Goal: Task Accomplishment & Management: Manage account settings

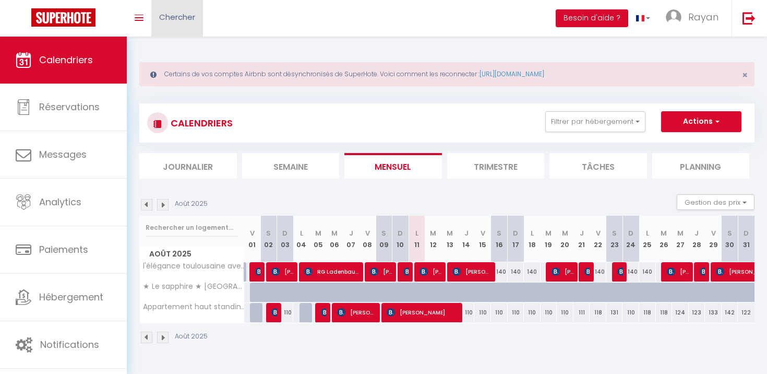
click at [195, 23] on link "Chercher" at bounding box center [177, 18] width 52 height 37
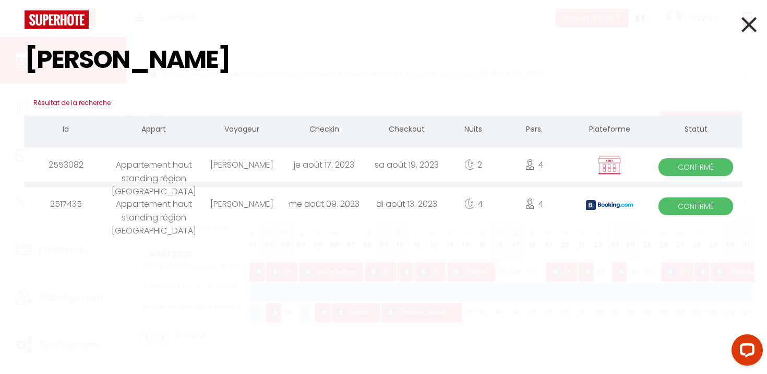
type input "[PERSON_NAME]"
click at [410, 201] on div "di août 13. 2023" at bounding box center [407, 204] width 82 height 34
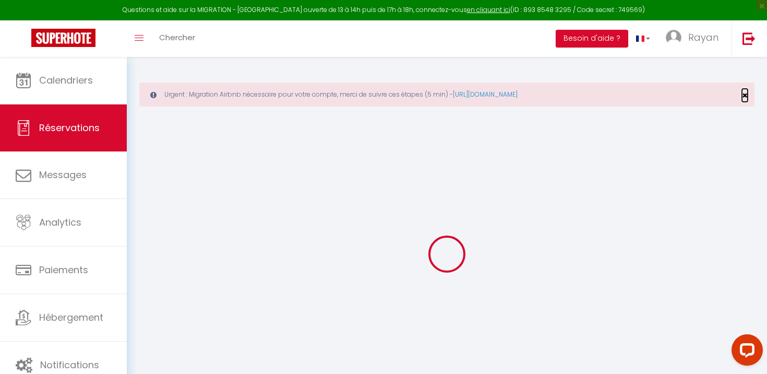
click at [746, 94] on span "×" at bounding box center [745, 95] width 6 height 13
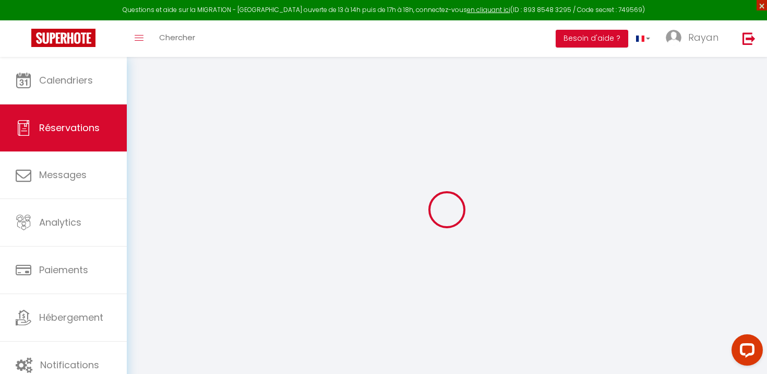
type input "Jean"
type input "Mulumba"
type input "[EMAIL_ADDRESS][DOMAIN_NAME]"
type input "[PHONE_NUMBER]"
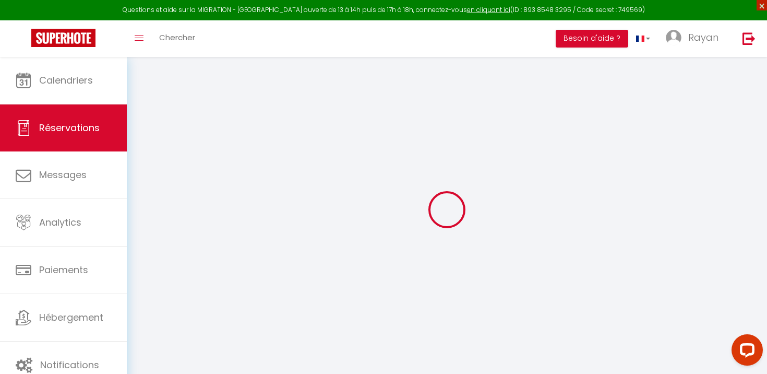
type input "[PHONE_NUMBER]"
type input "59800"
type input "[STREET_ADDRESS][PERSON_NAME]"
type input "Lille"
select select "FR"
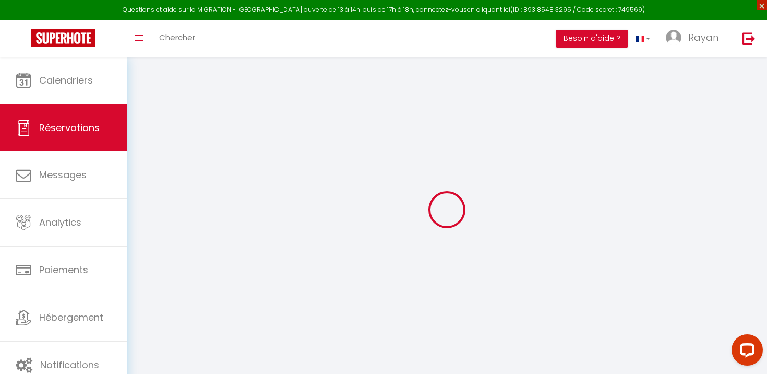
type input "57.54"
type input "4.4"
select select "20011"
select select "1"
select select
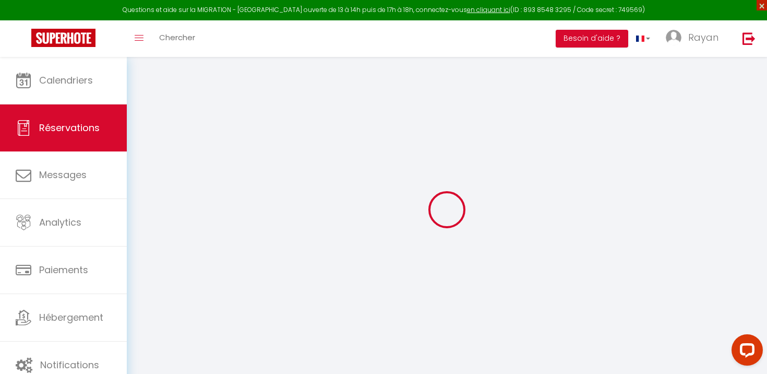
select select
type input "4"
select select "12"
select select "15"
type input "368.6"
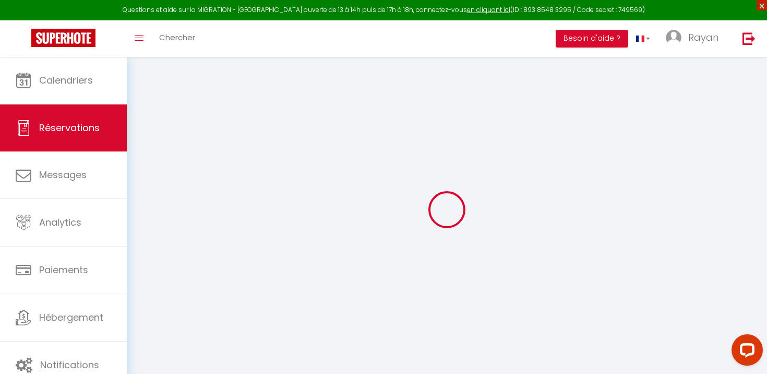
checkbox input "false"
type input "0"
select select "2"
type input "0"
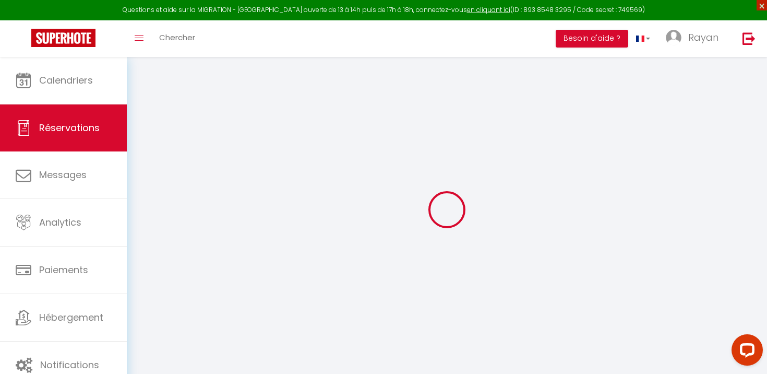
type input "0"
click at [763, 9] on span "×" at bounding box center [762, 5] width 10 height 10
select select
checkbox input "false"
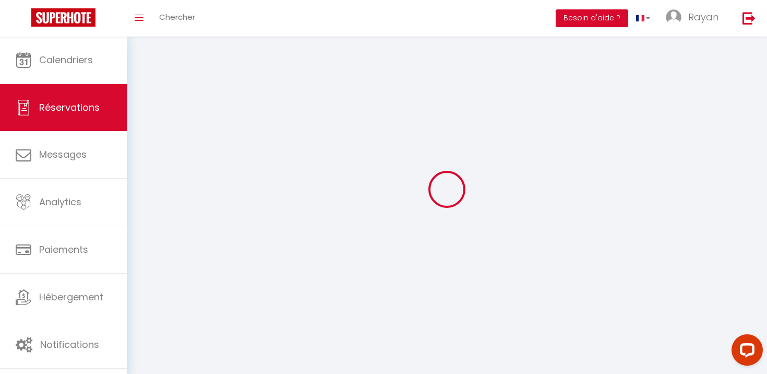
select select
checkbox input "false"
select select
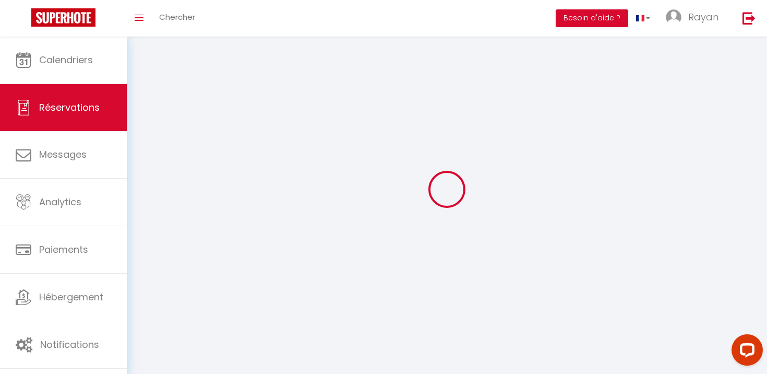
checkbox input "false"
type voyageur1 "** THIS RESERVATION HAS BEEN PRE-PAID ** BOOKING NOTE : Payment charge is EUR 4…"
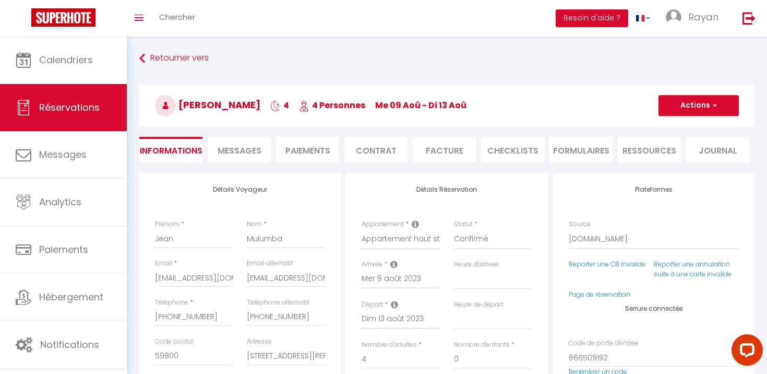
type input "15"
type input "16.72"
select select
checkbox input "false"
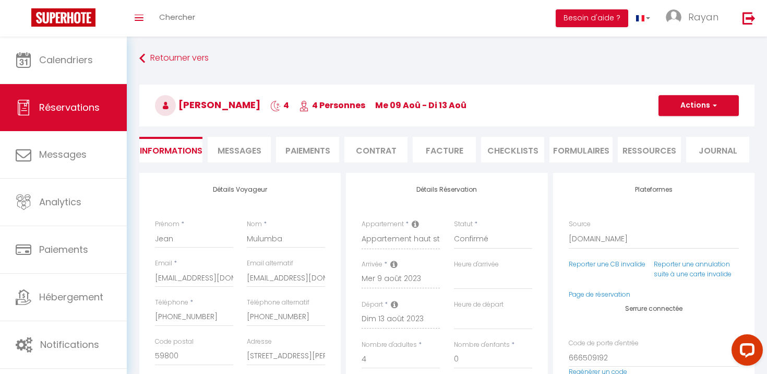
select select "17:30"
select select "12:00"
click at [516, 156] on li "CHECKLISTS" at bounding box center [512, 150] width 63 height 26
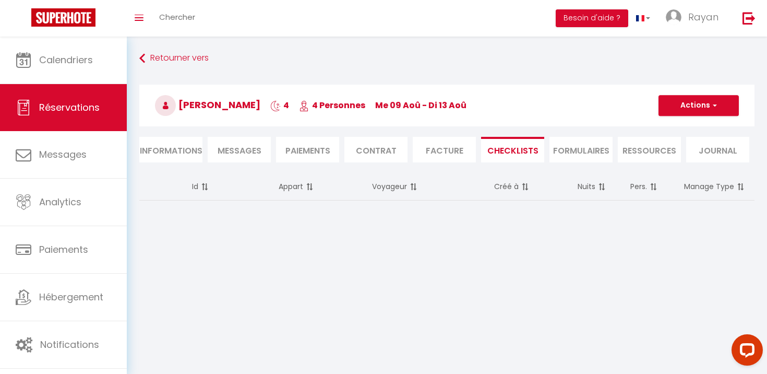
click at [243, 160] on li "Messages" at bounding box center [239, 150] width 63 height 26
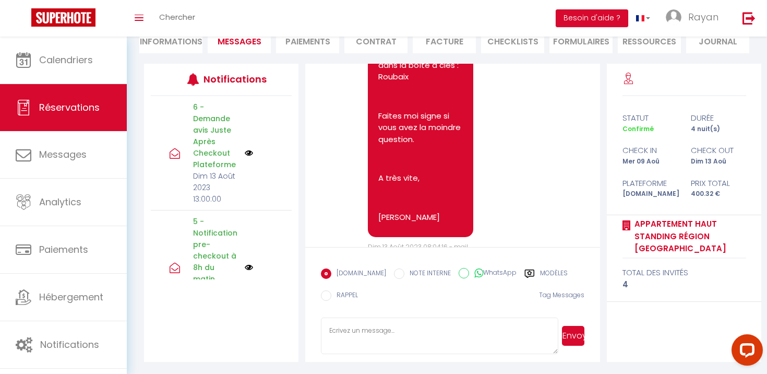
scroll to position [2637, 0]
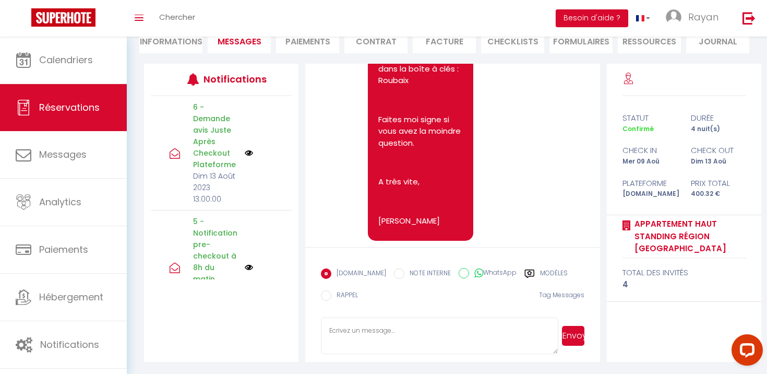
click at [507, 47] on li "CHECKLISTS" at bounding box center [512, 41] width 63 height 26
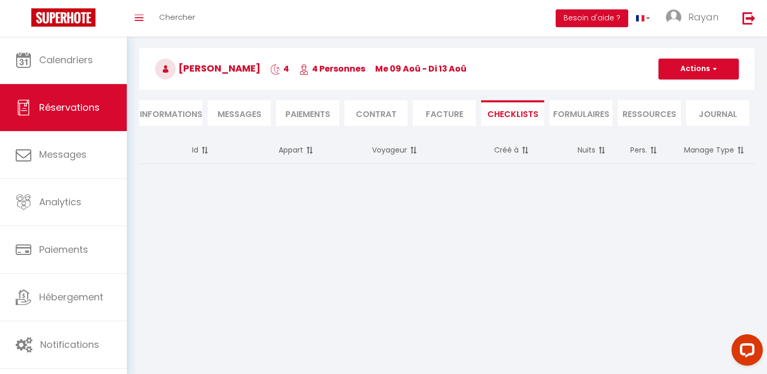
scroll to position [37, 0]
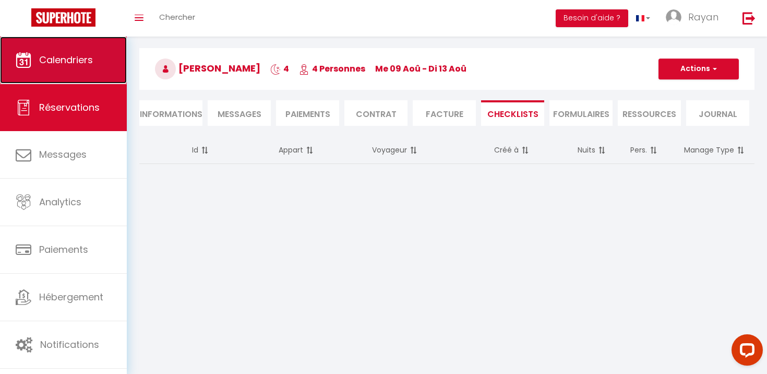
click at [86, 67] on link "Calendriers" at bounding box center [63, 60] width 127 height 47
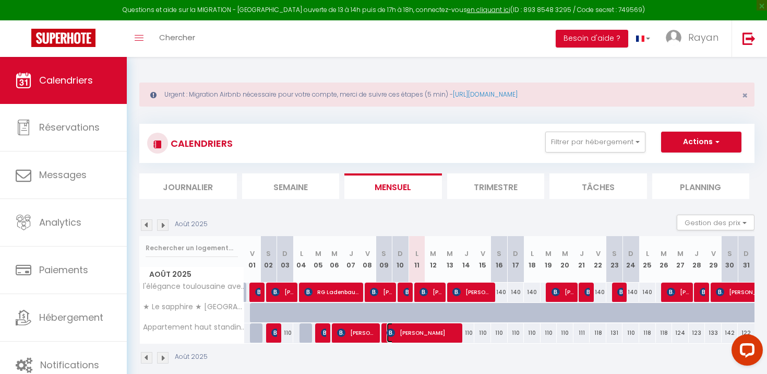
click at [445, 338] on span "[PERSON_NAME]" at bounding box center [423, 333] width 73 height 20
select select "OK"
select select "1"
select select "0"
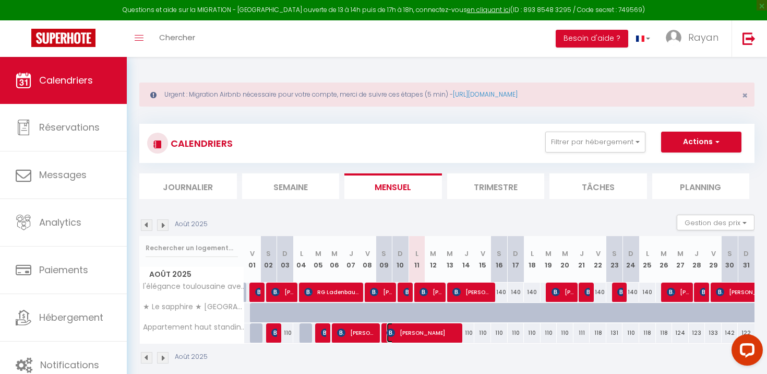
select select "1"
select select
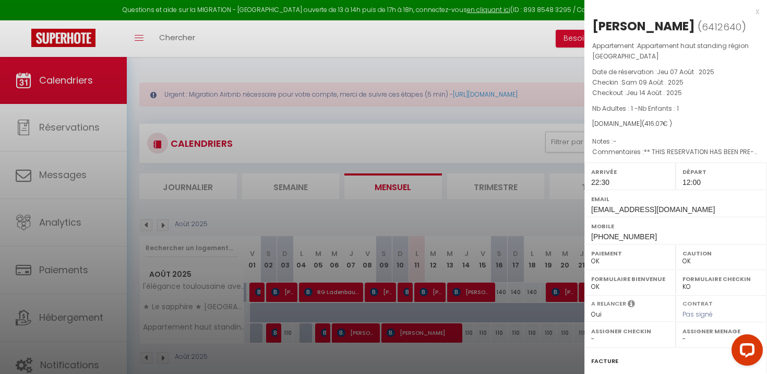
click at [445, 338] on div at bounding box center [383, 187] width 767 height 374
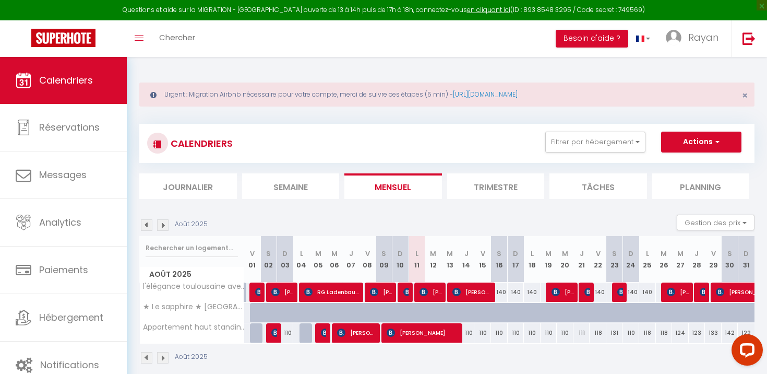
click at [445, 338] on body "Questions et aide sur la MIGRATION - [GEOGRAPHIC_DATA] ouverte de 13 à 14h puis…" at bounding box center [383, 244] width 767 height 374
click at [444, 333] on span "[PERSON_NAME]" at bounding box center [423, 333] width 73 height 20
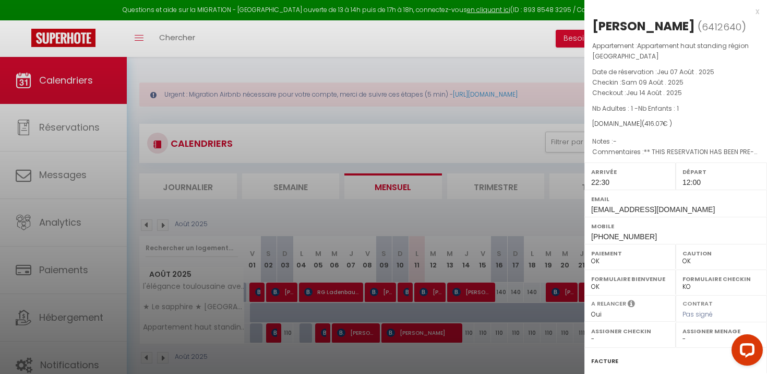
click at [450, 323] on div at bounding box center [383, 187] width 767 height 374
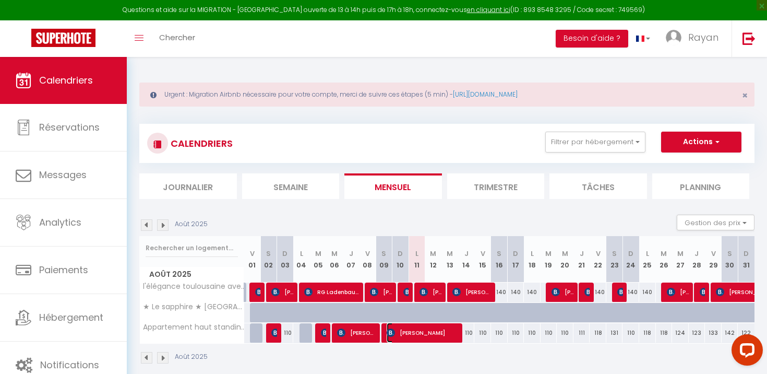
click at [444, 341] on span "[PERSON_NAME]" at bounding box center [423, 333] width 73 height 20
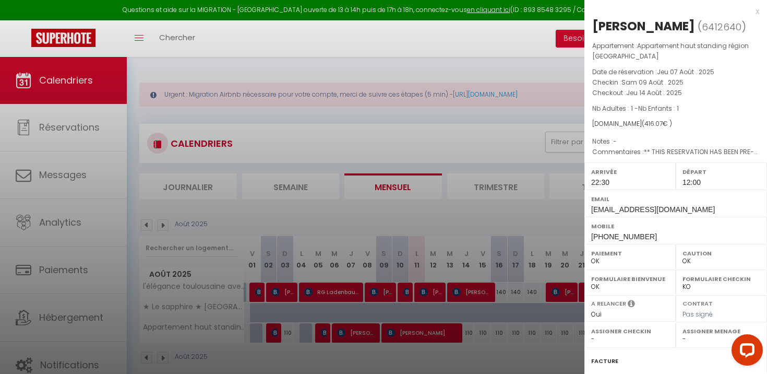
click at [451, 339] on div at bounding box center [383, 187] width 767 height 374
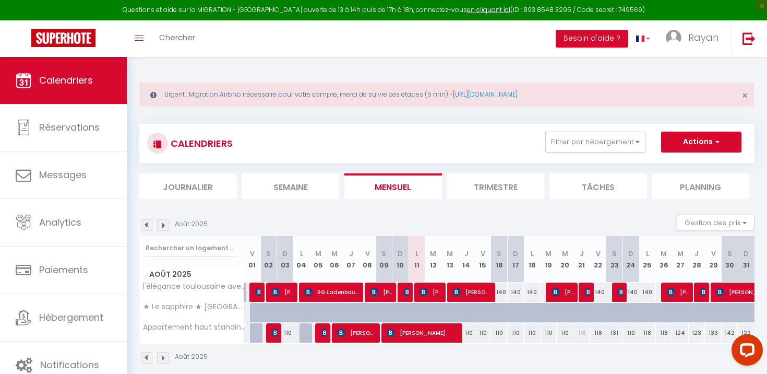
click at [459, 331] on div "110" at bounding box center [466, 332] width 17 height 19
type input "110"
type input "[DEMOGRAPHIC_DATA] 14 Août 2025"
type input "Ven 15 Août 2025"
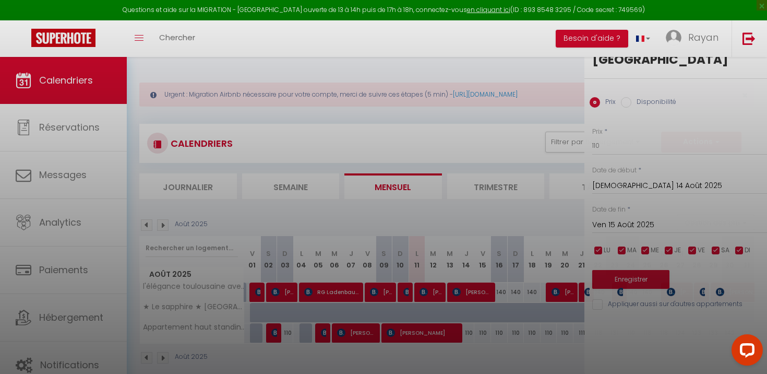
click at [457, 337] on div at bounding box center [383, 187] width 767 height 374
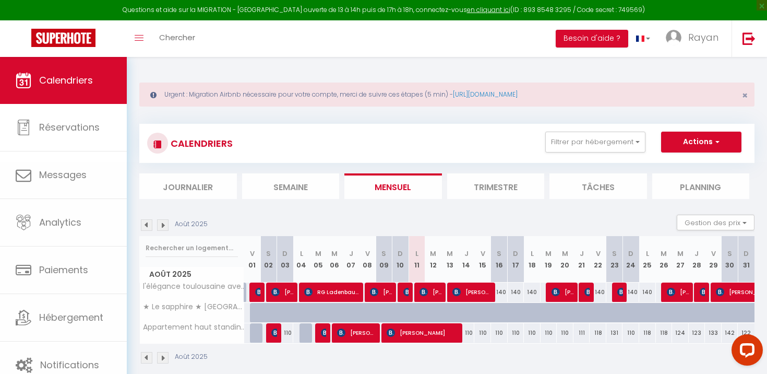
click at [453, 338] on body "Questions et aide sur la MIGRATION - [GEOGRAPHIC_DATA] ouverte de 13 à 14h puis…" at bounding box center [383, 244] width 767 height 374
click at [453, 338] on span "[PERSON_NAME]" at bounding box center [423, 333] width 73 height 20
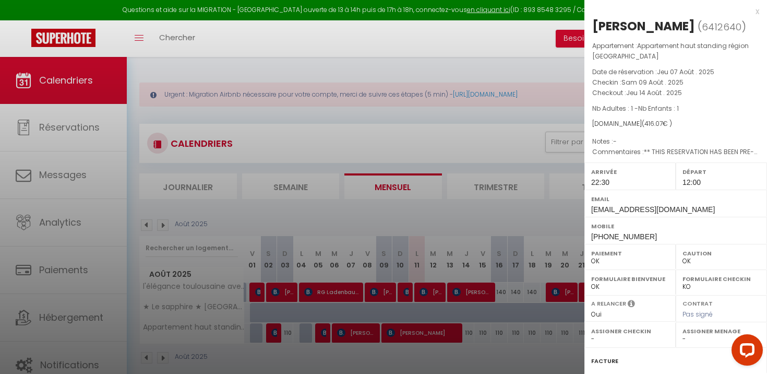
click at [458, 332] on div at bounding box center [383, 187] width 767 height 374
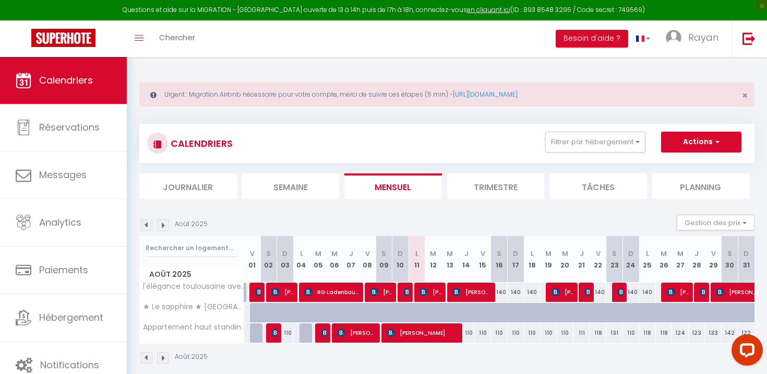
click at [467, 342] on td "110" at bounding box center [466, 333] width 17 height 20
type input "110"
type input "[DEMOGRAPHIC_DATA] 14 Août 2025"
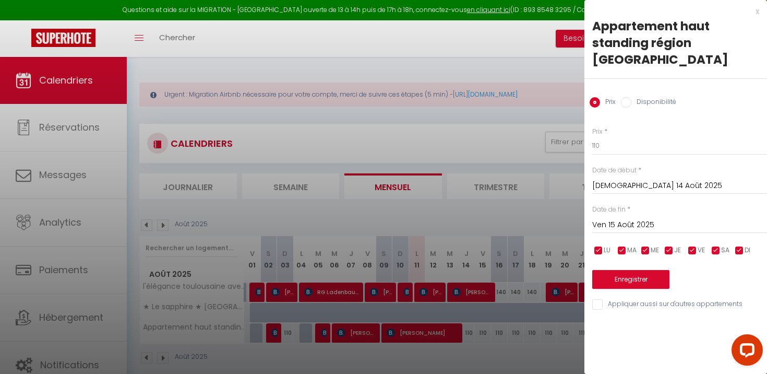
click at [614, 214] on div "Ven 15 Août 2025 < Août 2025 > Dim Lun Mar Mer Jeu Ven Sam 1 2 3 4 5 6 7 8 9 10…" at bounding box center [679, 223] width 175 height 19
click at [612, 218] on input "Ven 15 Août 2025" at bounding box center [679, 225] width 175 height 14
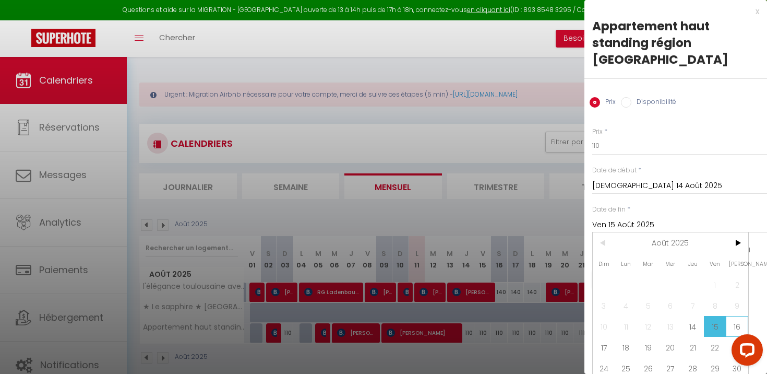
click at [741, 316] on span "16" at bounding box center [737, 326] width 22 height 21
type input "[PERSON_NAME] 16 Août 2025"
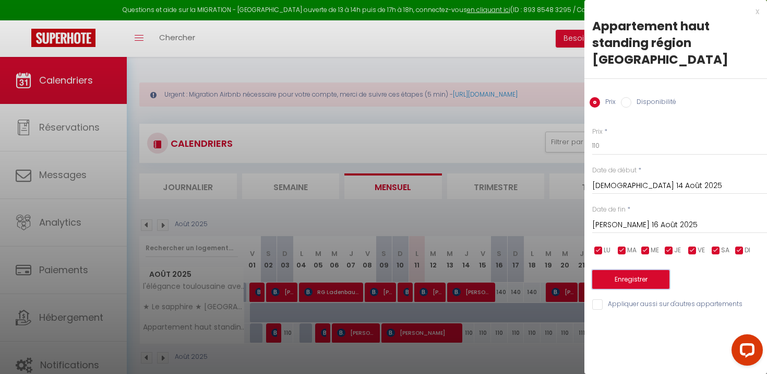
click at [643, 270] on button "Enregistrer" at bounding box center [630, 279] width 77 height 19
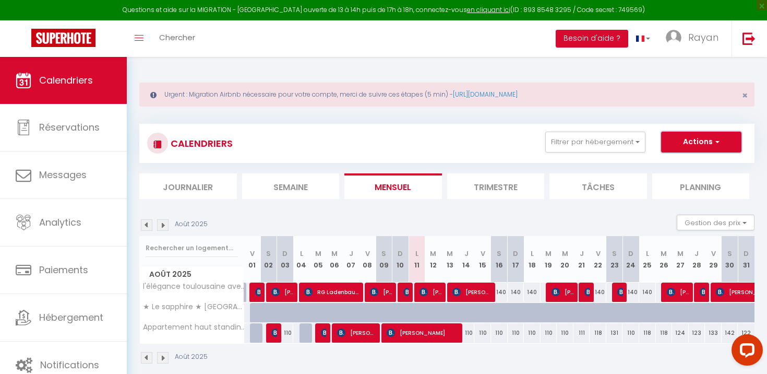
click at [693, 142] on button "Actions" at bounding box center [701, 142] width 80 height 21
click at [677, 165] on link "Nouvelle réservation" at bounding box center [690, 166] width 91 height 16
select select
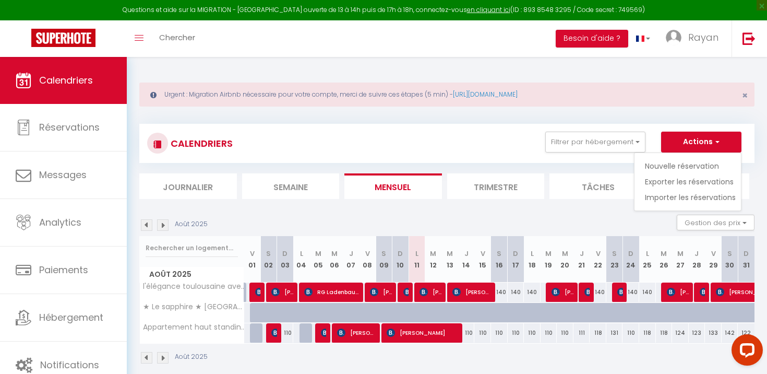
select select
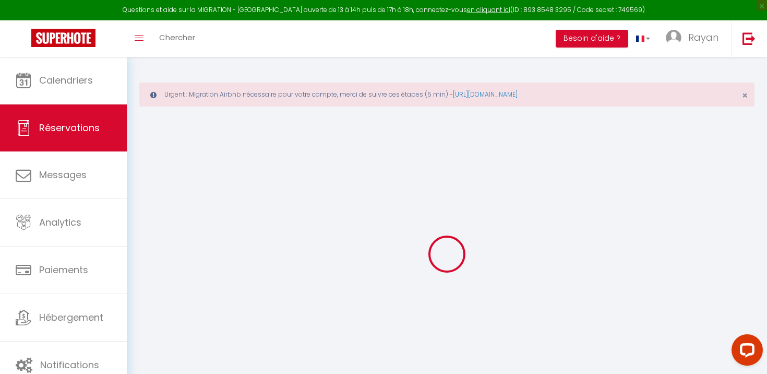
select select
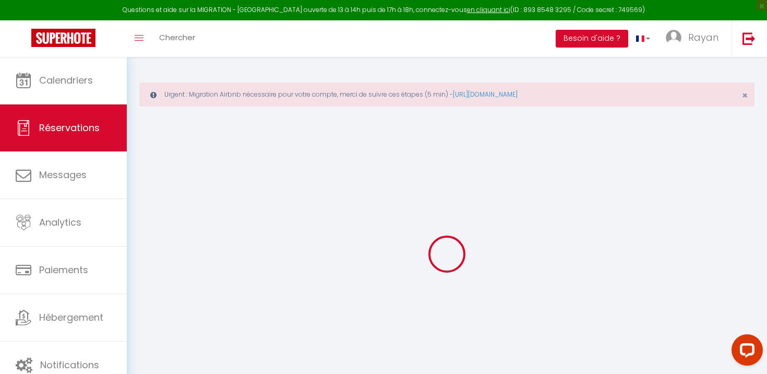
select select
checkbox input "false"
select select
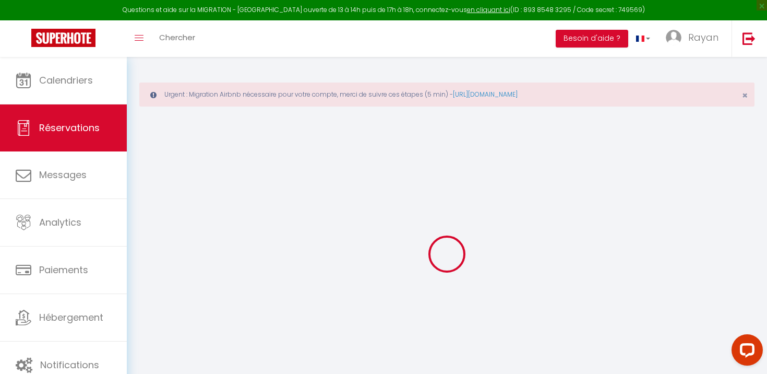
select select
checkbox input "false"
select select
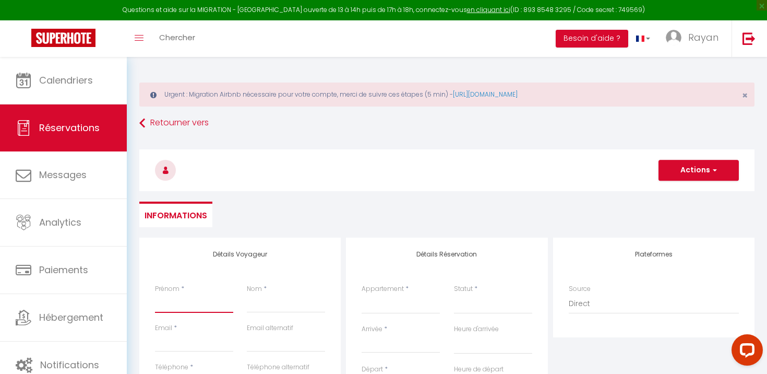
click at [190, 306] on input "Prénom" at bounding box center [194, 303] width 78 height 19
type input "j"
select select
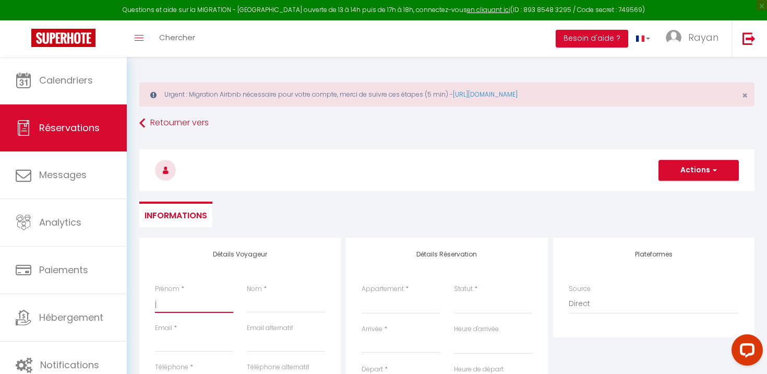
select select
checkbox input "false"
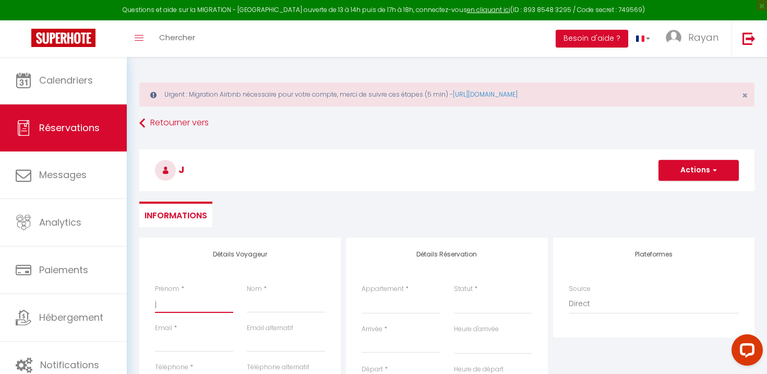
type input "j"
click at [374, 295] on select "l'élégance toulousaine avec garage ★ Le sapphire ★ [GEOGRAPHIC_DATA] ★ Confort …" at bounding box center [401, 304] width 78 height 20
select select "20011"
click at [362, 294] on select "l'élégance toulousaine avec garage ★ Le sapphire ★ [GEOGRAPHIC_DATA] ★ Confort …" at bounding box center [401, 304] width 78 height 20
select select
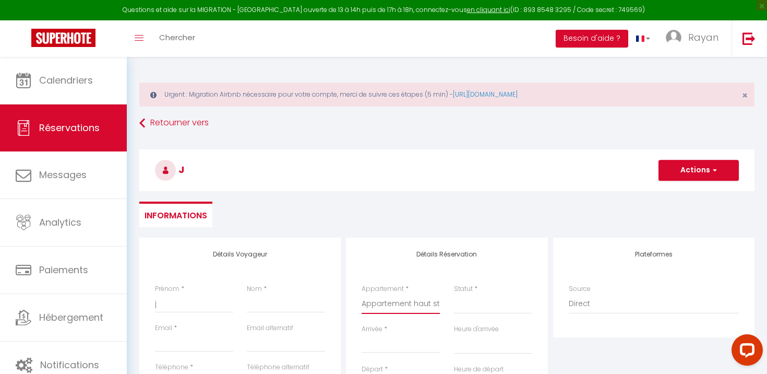
select select
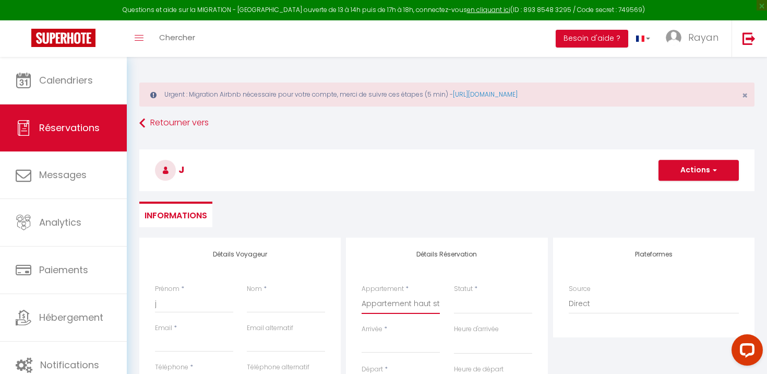
checkbox input "false"
select select
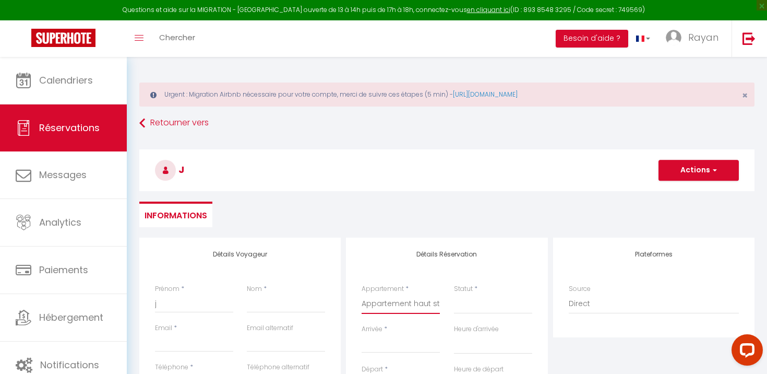
select select
checkbox input "false"
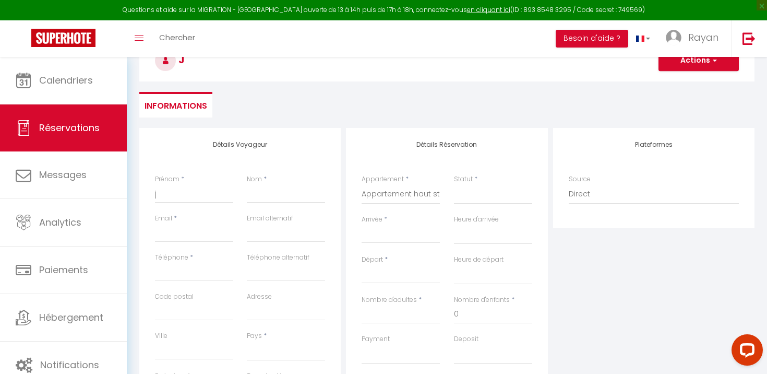
click at [426, 229] on input "Arrivée" at bounding box center [401, 235] width 78 height 14
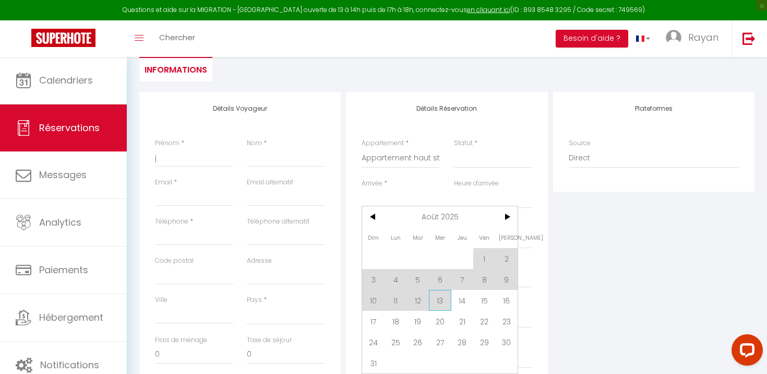
scroll to position [150, 0]
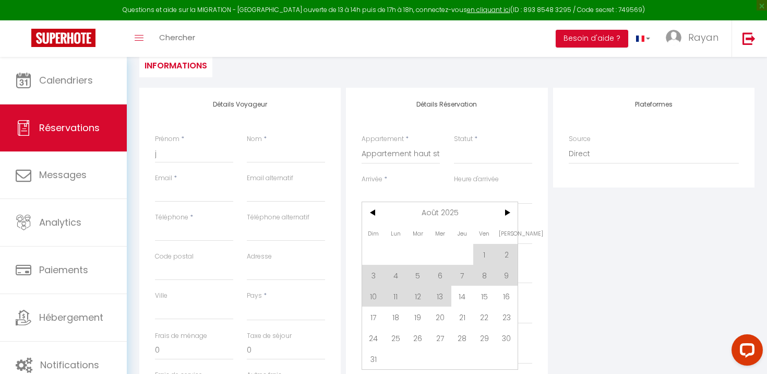
drag, startPoint x: 466, startPoint y: 290, endPoint x: 469, endPoint y: 297, distance: 7.3
click at [466, 290] on span "14" at bounding box center [462, 295] width 22 height 21
select select
type input "[DEMOGRAPHIC_DATA] 14 Août 2025"
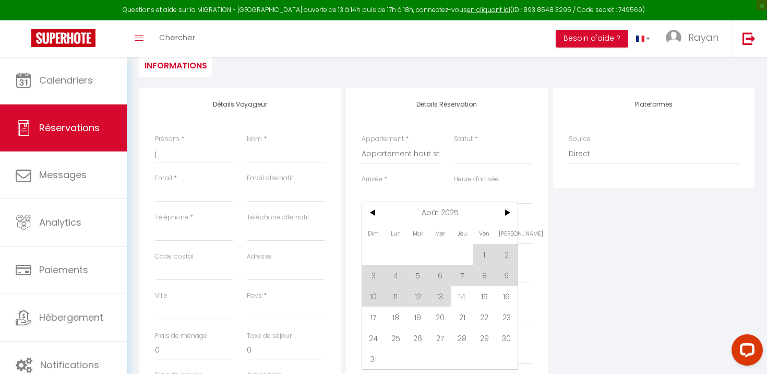
select select
type input "Ven 15 Août 2025"
select select
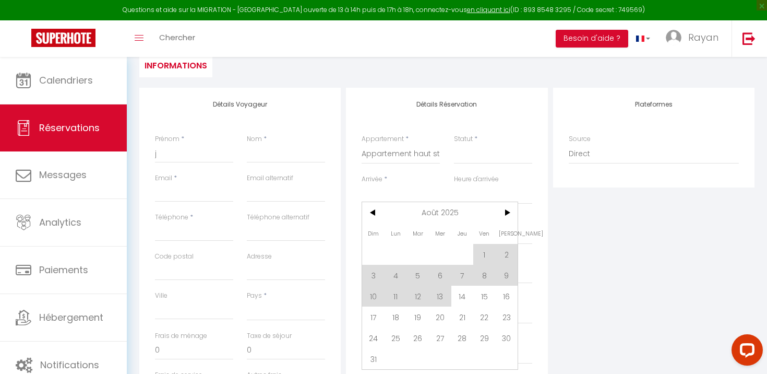
checkbox input "false"
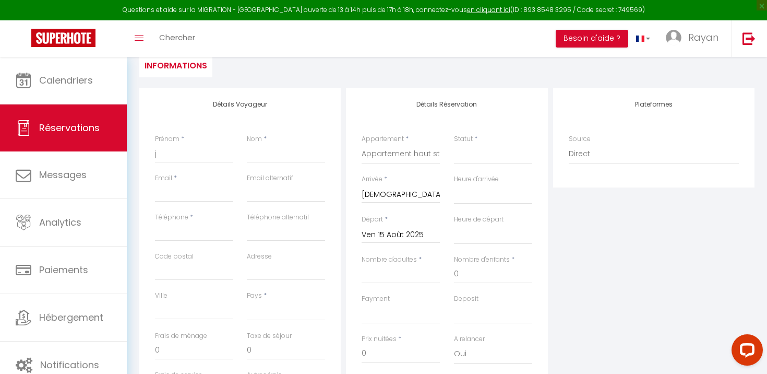
click at [466, 297] on label "Deposit" at bounding box center [466, 299] width 25 height 10
click at [466, 164] on select "Confirmé Non Confirmé [PERSON_NAME] par le voyageur No Show Request" at bounding box center [493, 154] width 78 height 20
click at [413, 246] on div "Départ * Ven 15 Août 2025 < Août 2025 > Dim Lun Mar Mer Jeu Ven Sam 1 2 3 4 5 6…" at bounding box center [401, 234] width 92 height 40
click at [413, 237] on input "Ven 15 Août 2025" at bounding box center [401, 235] width 78 height 14
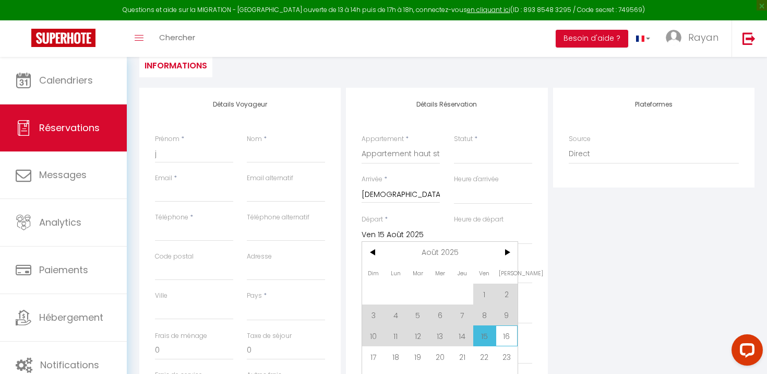
click at [500, 331] on span "16" at bounding box center [507, 335] width 22 height 21
select select
type input "[PERSON_NAME] 16 Août 2025"
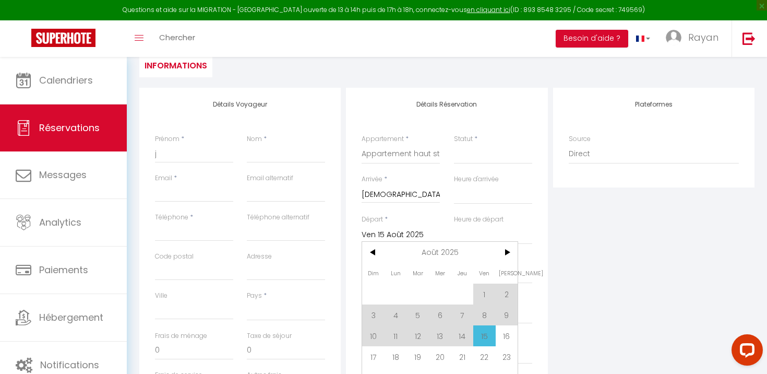
select select
checkbox input "false"
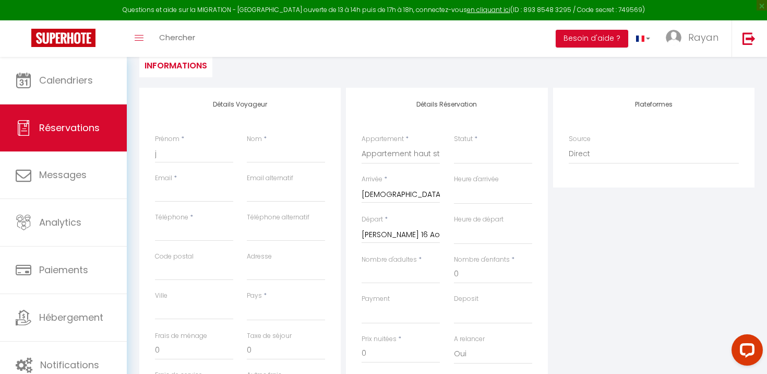
click at [406, 236] on input "[PERSON_NAME] 16 Août 2025" at bounding box center [401, 235] width 78 height 14
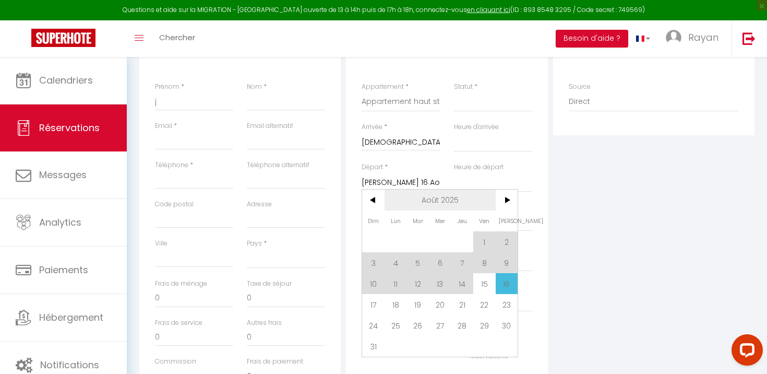
scroll to position [204, 0]
click at [626, 161] on div "Plateformes Source Direct [DOMAIN_NAME] [DOMAIN_NAME] Chalet montagne Expedia G…" at bounding box center [654, 220] width 207 height 373
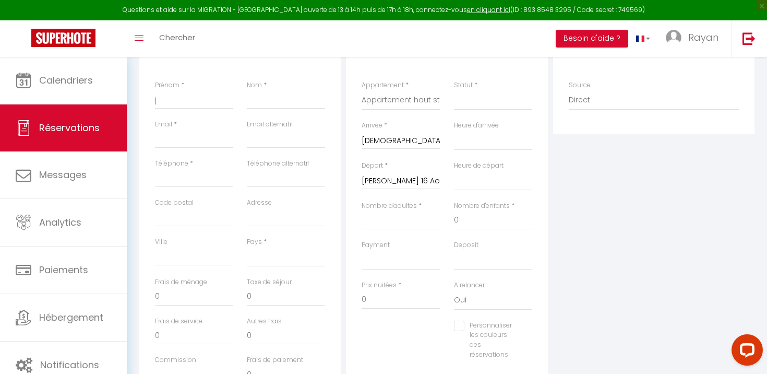
click at [401, 178] on input "[PERSON_NAME] 16 Août 2025" at bounding box center [401, 181] width 78 height 14
click at [445, 184] on div "Départ * [PERSON_NAME] 16 Août 2025 < Août 2025 > Dim Lun Mar Mer Jeu Ven Sam 1…" at bounding box center [401, 181] width 92 height 40
click at [464, 176] on select "00:00 00:30 01:00 01:30 02:00 02:30 03:00 03:30 04:00 04:30 05:00 05:30 06:00 0…" at bounding box center [493, 181] width 78 height 20
click at [416, 177] on input "[PERSON_NAME] 16 Août 2025" at bounding box center [401, 181] width 78 height 14
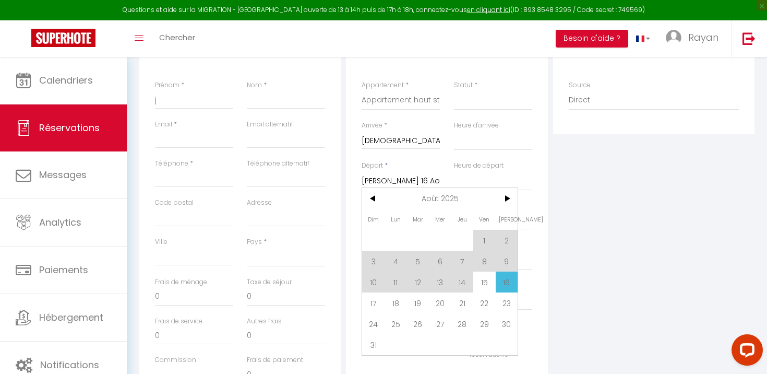
click at [419, 185] on input "[PERSON_NAME] 16 Août 2025" at bounding box center [401, 181] width 78 height 14
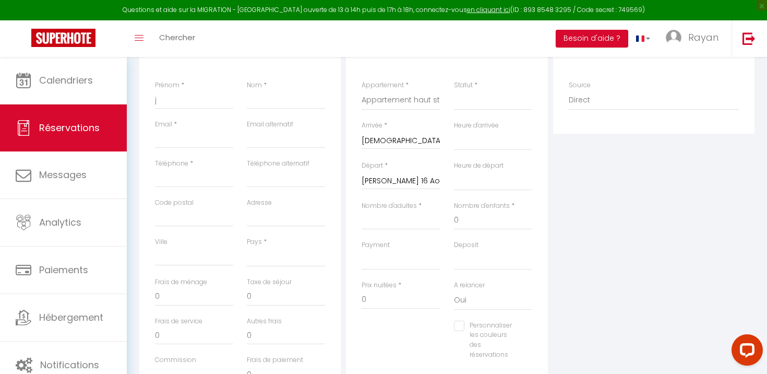
click at [419, 185] on input "[PERSON_NAME] 16 Août 2025" at bounding box center [401, 181] width 78 height 14
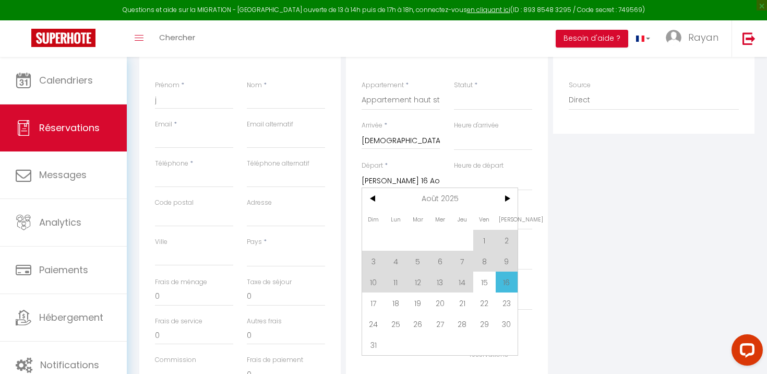
click at [497, 151] on div "Heure d'arrivée 00:00 00:30 01:00 01:30 02:00 02:30 03:00 03:30 04:00 04:30 05:…" at bounding box center [493, 141] width 92 height 40
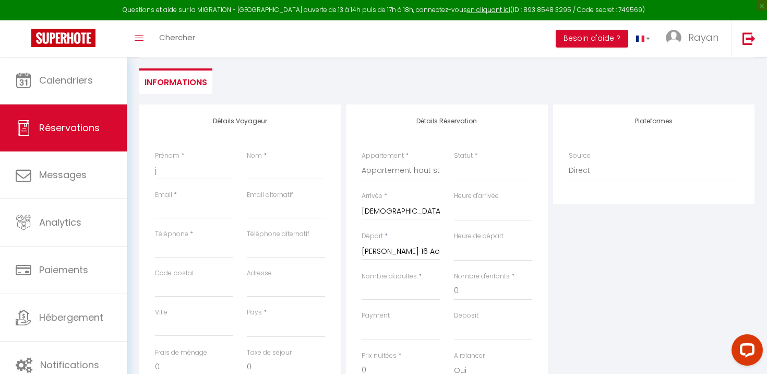
scroll to position [121, 0]
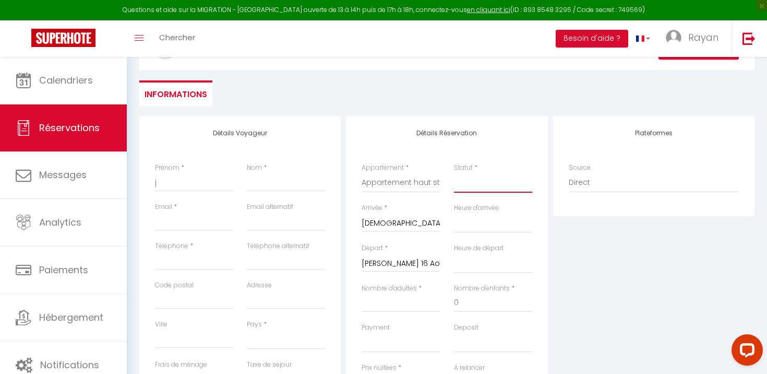
click at [476, 188] on select "Confirmé Non Confirmé [PERSON_NAME] par le voyageur No Show Request" at bounding box center [493, 183] width 78 height 20
click at [183, 181] on input "j" at bounding box center [194, 182] width 78 height 19
type input "jd"
select select
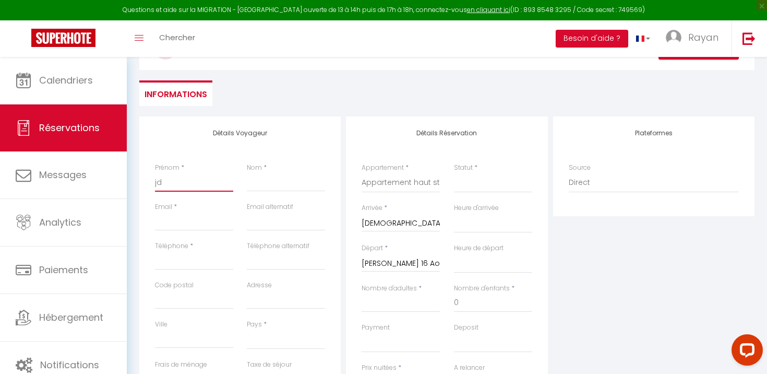
select select
checkbox input "false"
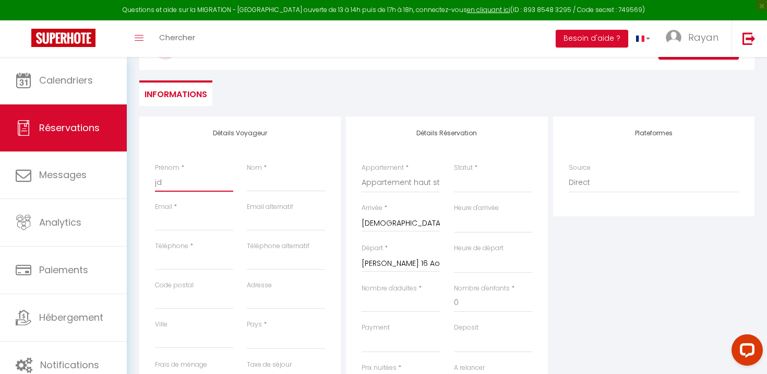
type input "jdz"
select select
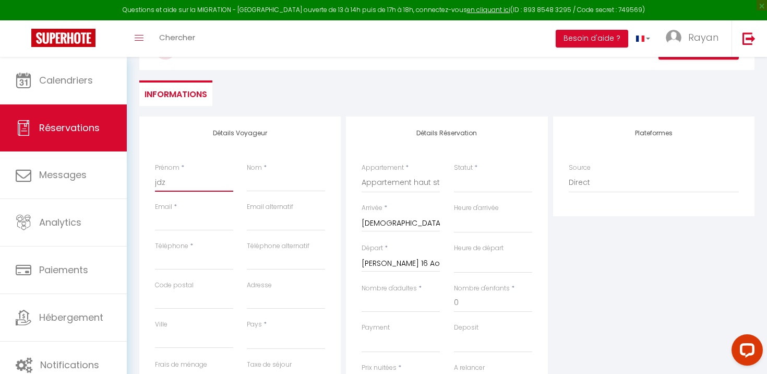
select select
checkbox input "false"
type input "jdze"
select select
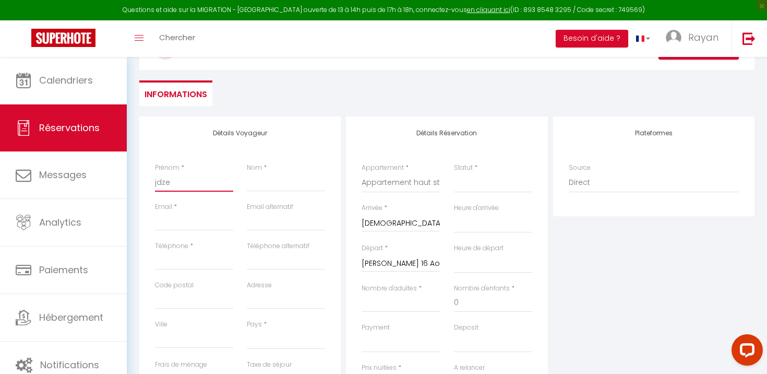
select select
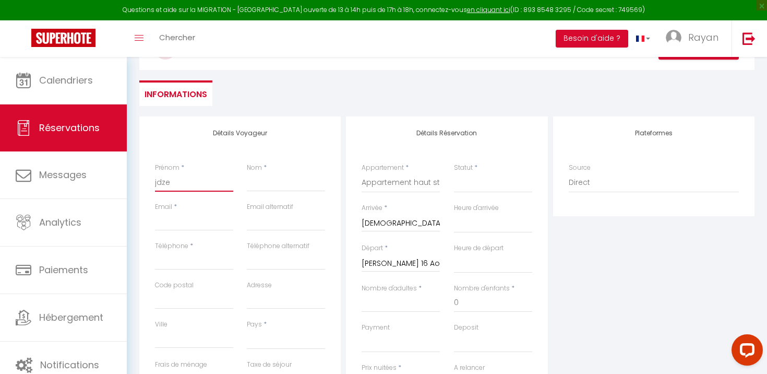
checkbox input "false"
type input "jdzed"
select select
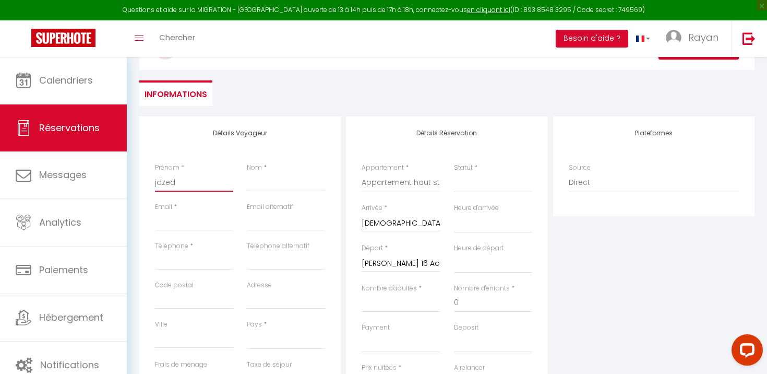
select select
checkbox input "false"
type input "jdzed"
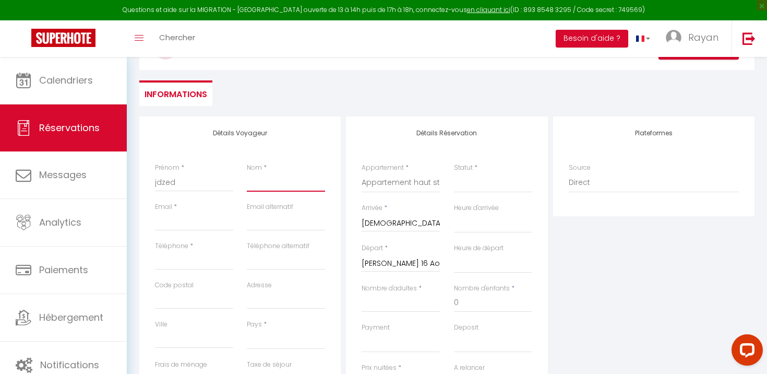
click at [260, 184] on input "Nom" at bounding box center [286, 182] width 78 height 19
type input "z"
select select
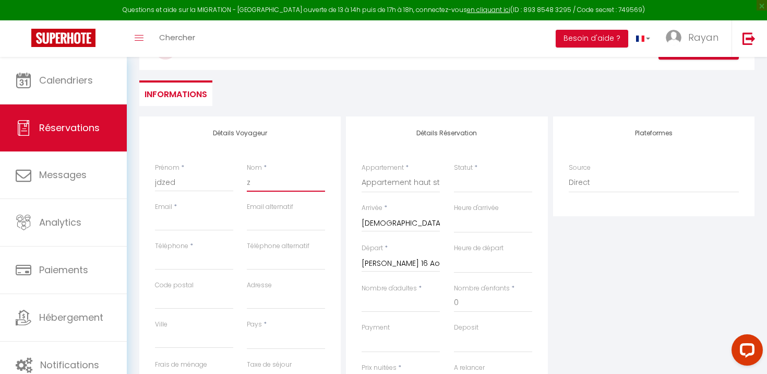
select select
checkbox input "false"
type input "zs"
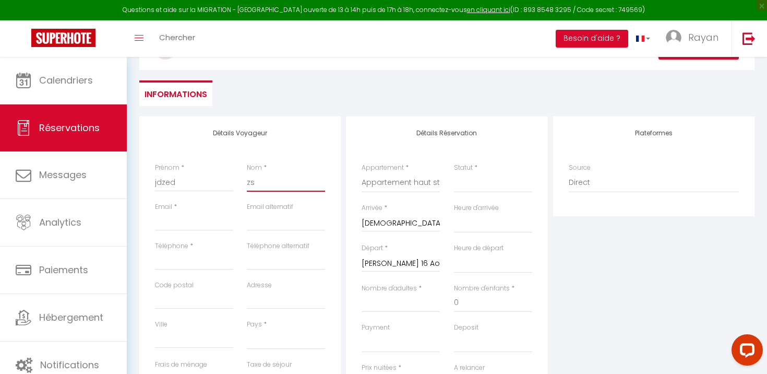
select select
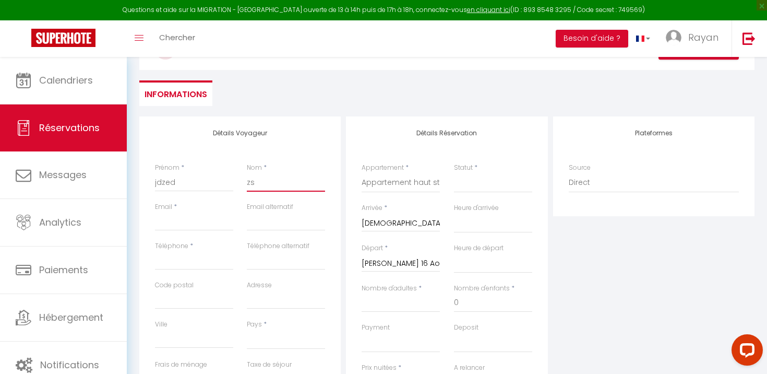
select select
checkbox input "false"
type input "zsd"
select select
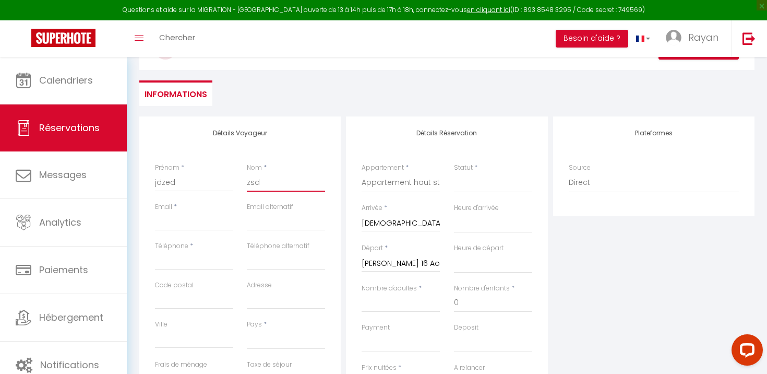
select select
checkbox input "false"
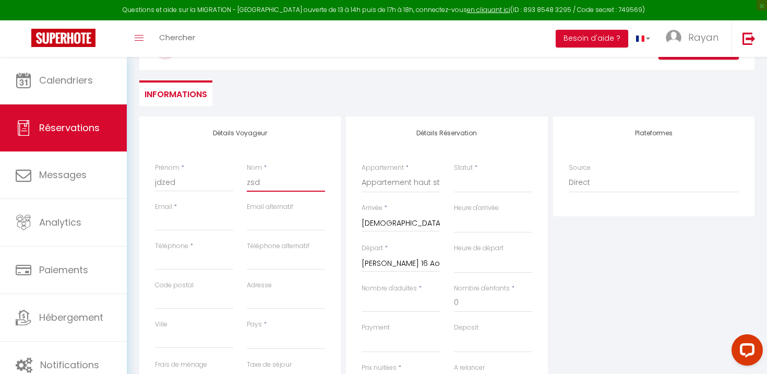
type input "zsdz"
select select
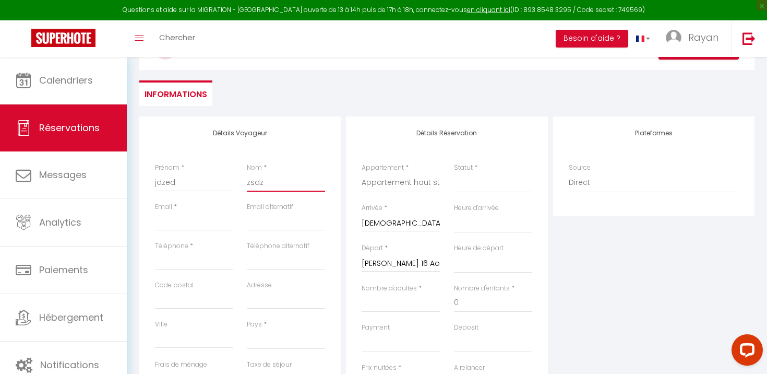
select select
checkbox input "false"
type input "zsdz"
click at [189, 228] on input "Email client" at bounding box center [194, 221] width 78 height 19
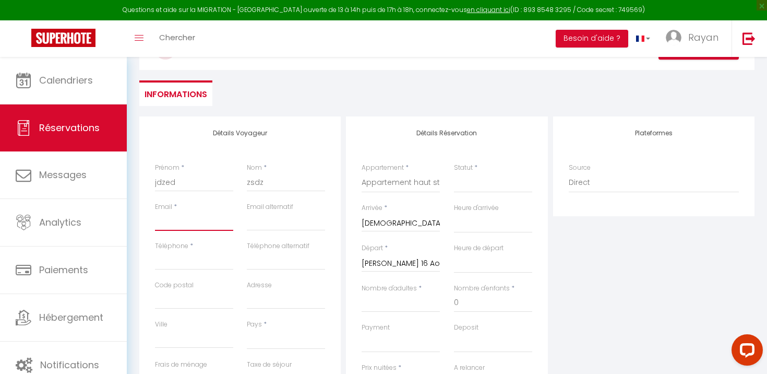
type input "d"
select select
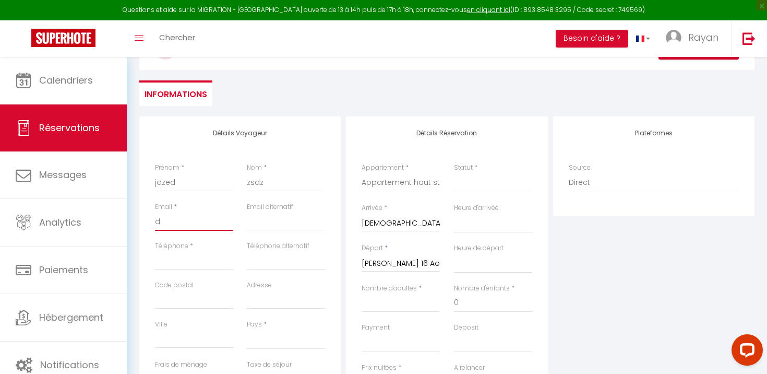
select select
checkbox input "false"
type input "dz"
select select
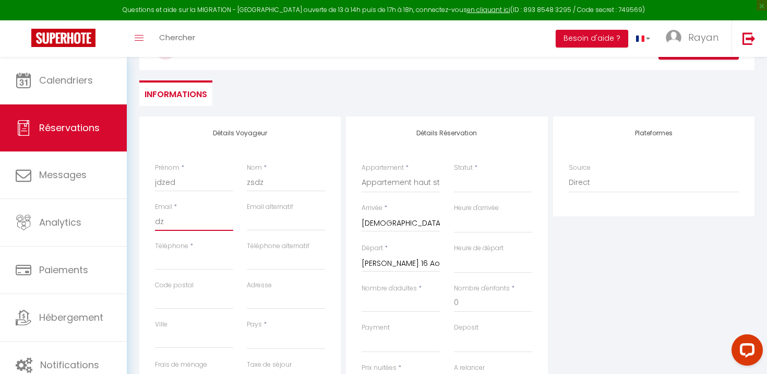
select select
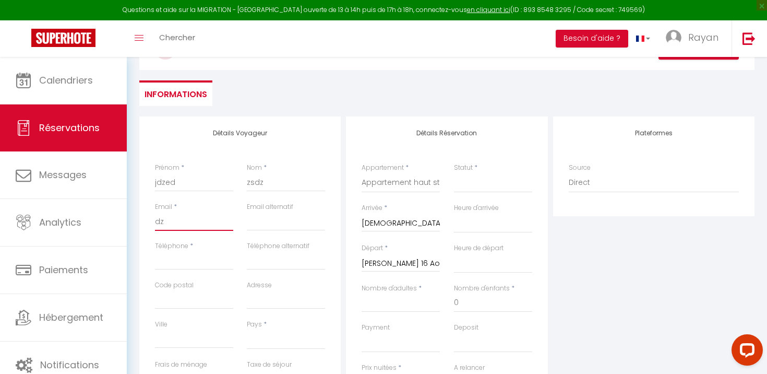
checkbox input "false"
click at [193, 256] on input "Téléphone" at bounding box center [194, 260] width 78 height 19
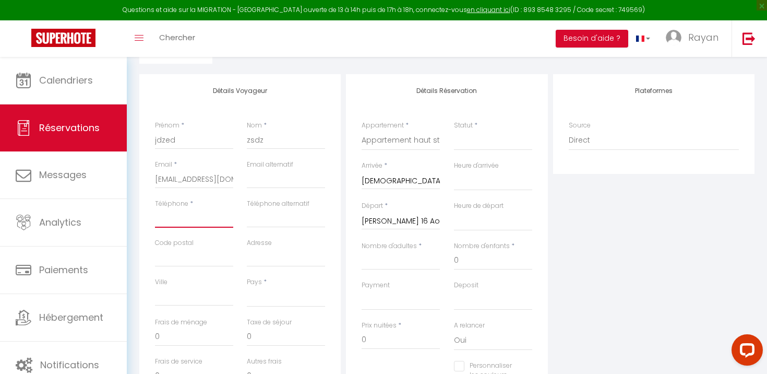
scroll to position [171, 0]
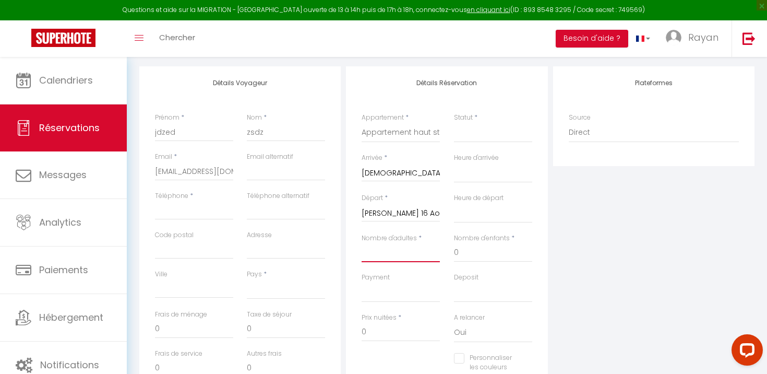
click at [399, 250] on input "Nombre d'adultes" at bounding box center [401, 252] width 78 height 19
click at [460, 254] on input "0" at bounding box center [493, 252] width 78 height 19
click at [560, 257] on div "Plateformes Source Direct [DOMAIN_NAME] [DOMAIN_NAME] Chalet montagne Expedia G…" at bounding box center [654, 252] width 207 height 373
click at [446, 264] on div "Nombre d'adultes * 2" at bounding box center [401, 252] width 92 height 39
click at [466, 255] on input "3" at bounding box center [493, 252] width 78 height 19
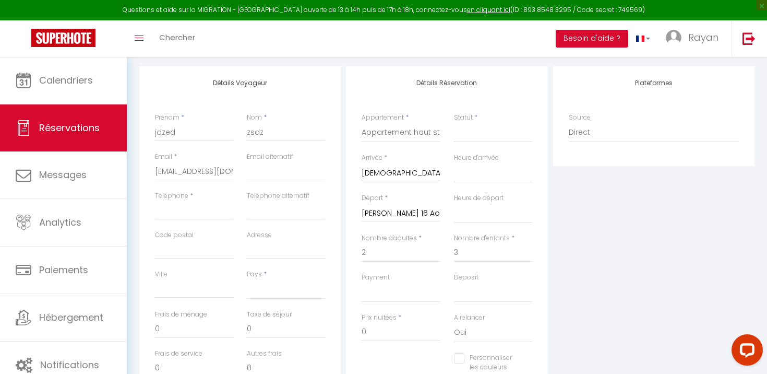
click at [710, 271] on div "Plateformes Source Direct [DOMAIN_NAME] [DOMAIN_NAME] Chalet montagne Expedia G…" at bounding box center [654, 252] width 207 height 373
click at [366, 294] on select "OK KO" at bounding box center [401, 292] width 78 height 20
click at [362, 282] on select "OK KO" at bounding box center [401, 292] width 78 height 20
click at [486, 259] on input "3" at bounding box center [493, 252] width 78 height 19
click at [360, 288] on div "Payment OK KO" at bounding box center [401, 292] width 92 height 40
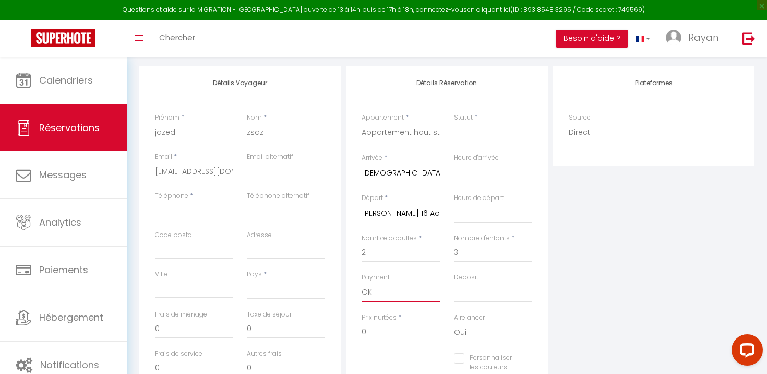
click at [391, 294] on select "OK KO" at bounding box center [401, 292] width 78 height 20
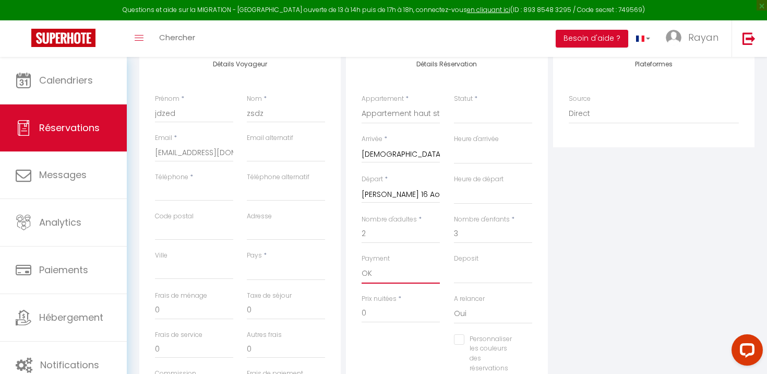
scroll to position [189, 0]
click at [482, 155] on select "00:00 00:30 01:00 01:30 02:00 02:30 03:00 03:30 04:00 04:30 05:00 05:30 06:00 0…" at bounding box center [493, 155] width 78 height 20
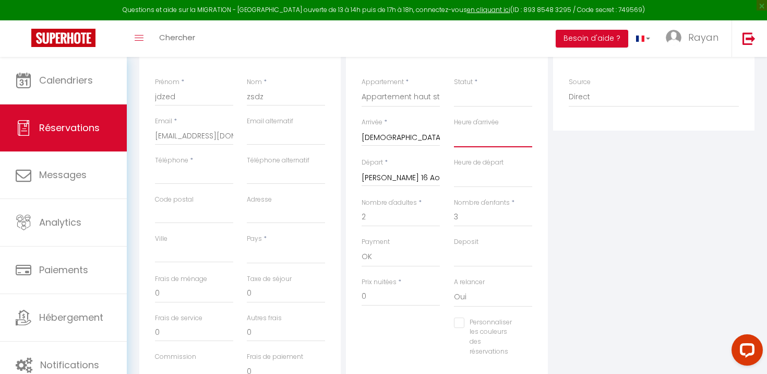
scroll to position [208, 0]
click at [492, 99] on select "Confirmé Non Confirmé [PERSON_NAME] par le voyageur No Show Request" at bounding box center [493, 96] width 78 height 20
click at [454, 86] on select "Confirmé Non Confirmé [PERSON_NAME] par le voyageur No Show Request" at bounding box center [493, 96] width 78 height 20
click at [194, 184] on div "Téléphone *" at bounding box center [194, 173] width 92 height 39
click at [389, 300] on input "0" at bounding box center [401, 295] width 78 height 19
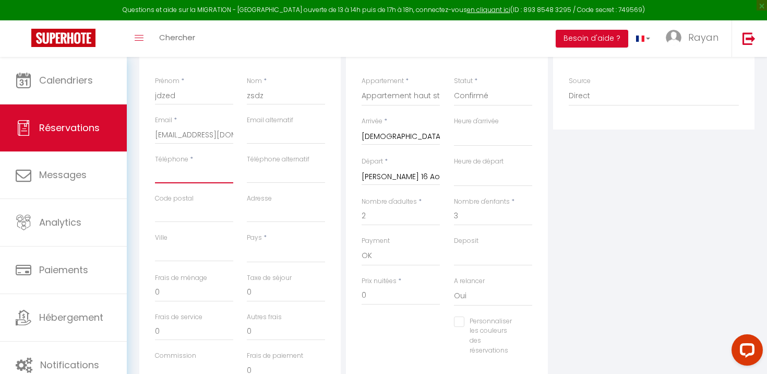
click at [198, 183] on input "Téléphone" at bounding box center [194, 173] width 78 height 19
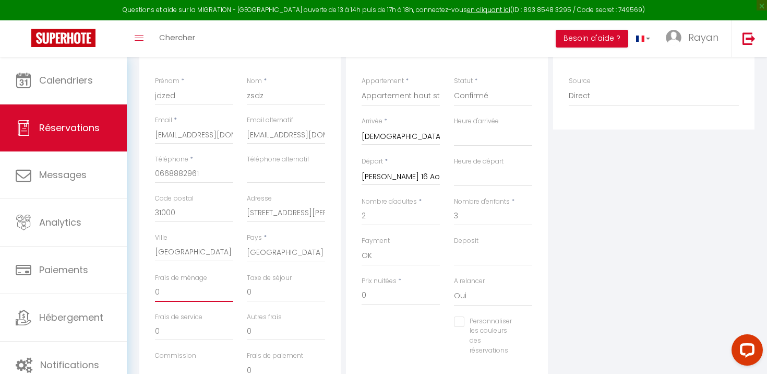
click at [194, 297] on input "0" at bounding box center [194, 292] width 78 height 19
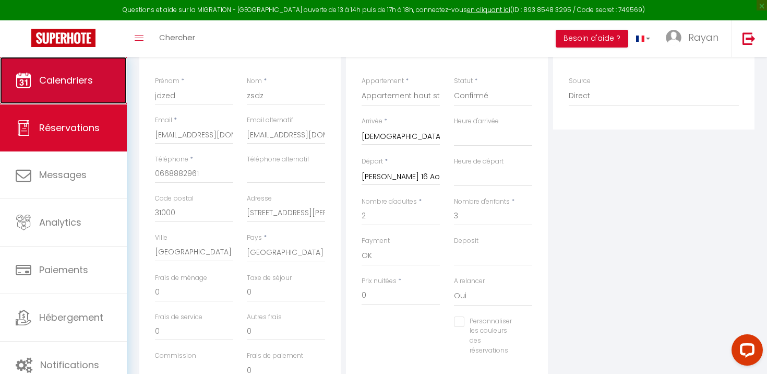
click at [62, 94] on link "Calendriers" at bounding box center [63, 80] width 127 height 47
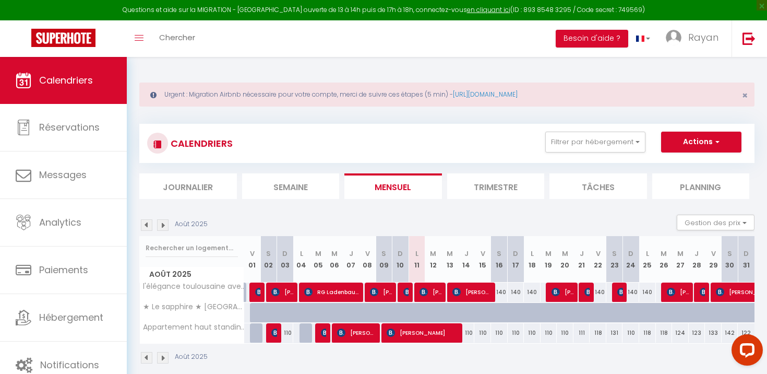
drag, startPoint x: 471, startPoint y: 342, endPoint x: 482, endPoint y: 342, distance: 11.5
click at [476, 342] on tr "Appartement haut standing région [GEOGRAPHIC_DATA] 110 110 Karrad Asdine 110 11…" at bounding box center [447, 333] width 615 height 20
click at [502, 332] on div "110" at bounding box center [499, 332] width 17 height 19
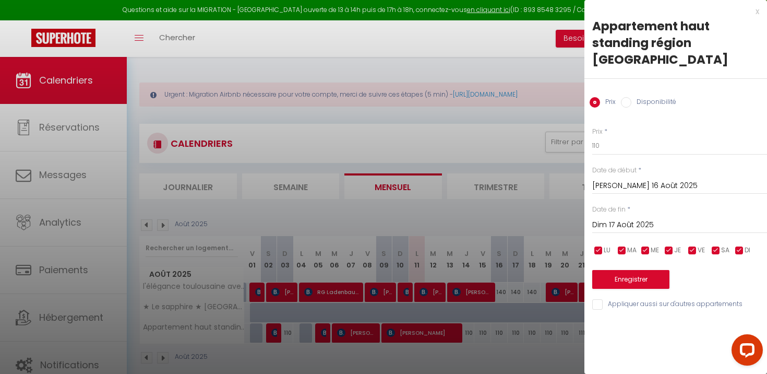
click at [432, 257] on div at bounding box center [383, 187] width 767 height 374
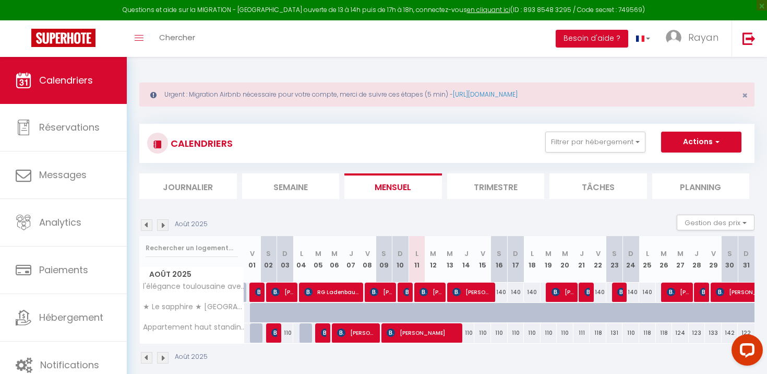
click at [461, 338] on div "110" at bounding box center [466, 332] width 17 height 19
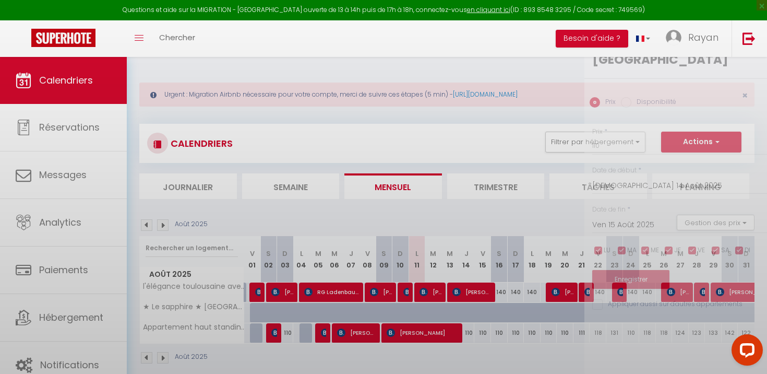
click at [464, 335] on div at bounding box center [383, 187] width 767 height 374
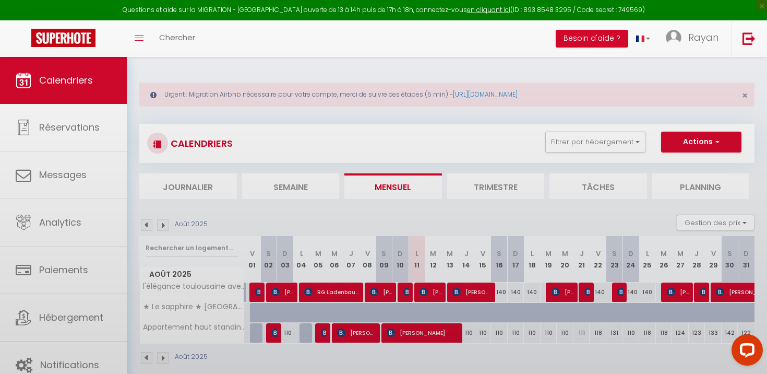
click at [471, 335] on div at bounding box center [383, 187] width 767 height 374
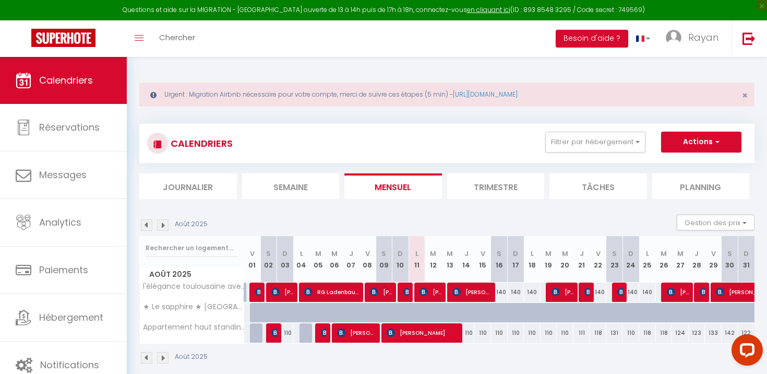
click at [481, 336] on div "110" at bounding box center [482, 332] width 17 height 19
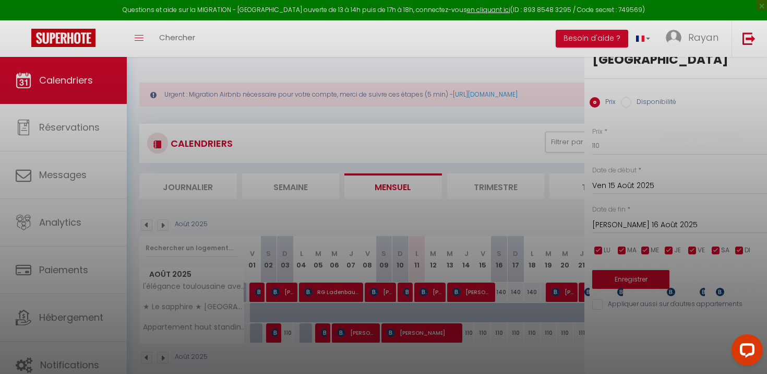
click at [473, 335] on div at bounding box center [383, 187] width 767 height 374
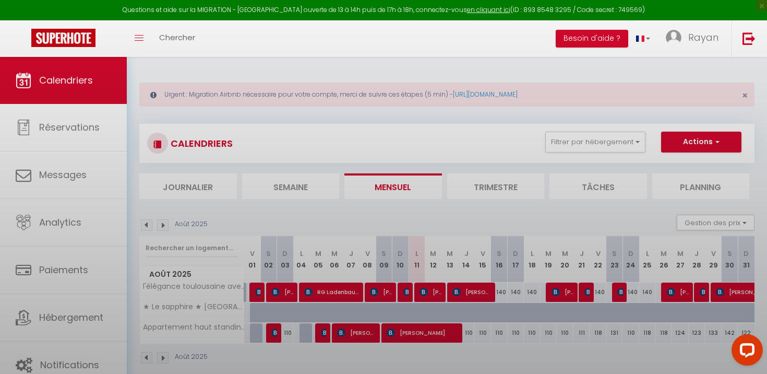
click at [464, 333] on body "Questions et aide sur la MIGRATION - [GEOGRAPHIC_DATA] ouverte de 13 à 14h puis…" at bounding box center [383, 244] width 767 height 374
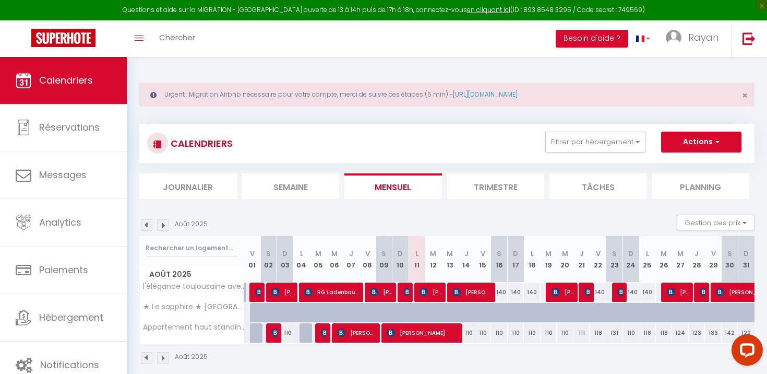
click at [464, 333] on div "110" at bounding box center [466, 332] width 17 height 19
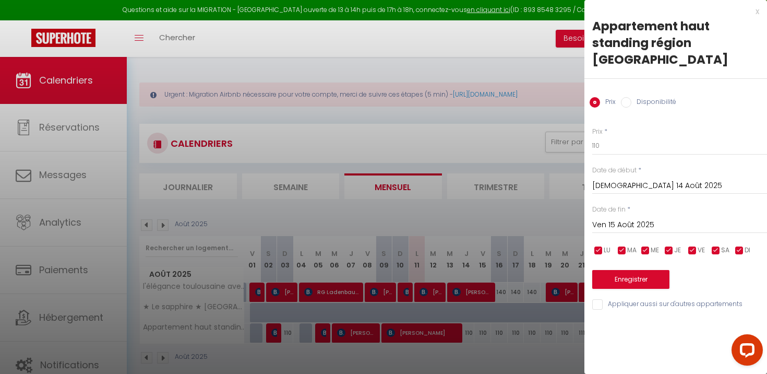
click at [646, 91] on div "Prix Disponibilité" at bounding box center [675, 96] width 183 height 35
click at [646, 97] on label "Disponibilité" at bounding box center [653, 102] width 45 height 11
click at [631, 97] on input "Disponibilité" at bounding box center [626, 102] width 10 height 10
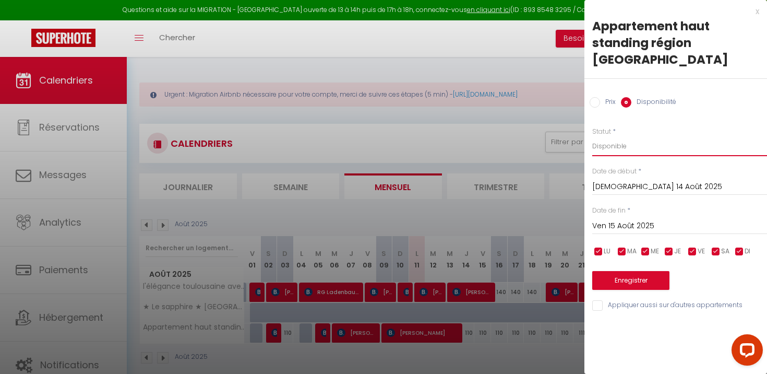
click at [635, 136] on select "Disponible Indisponible" at bounding box center [679, 146] width 175 height 20
click at [504, 281] on div at bounding box center [383, 187] width 767 height 374
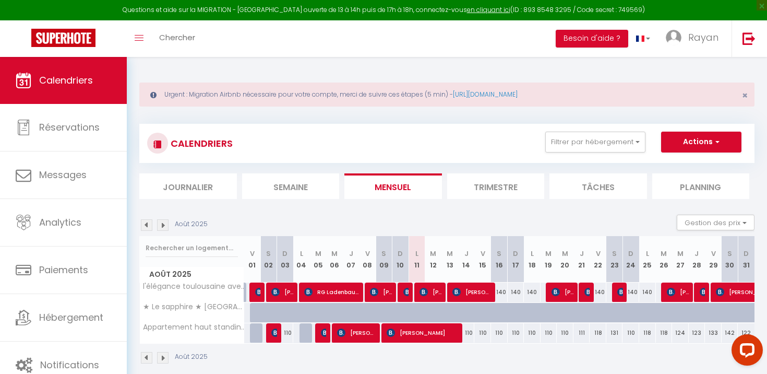
click at [471, 330] on div "110" at bounding box center [466, 332] width 17 height 19
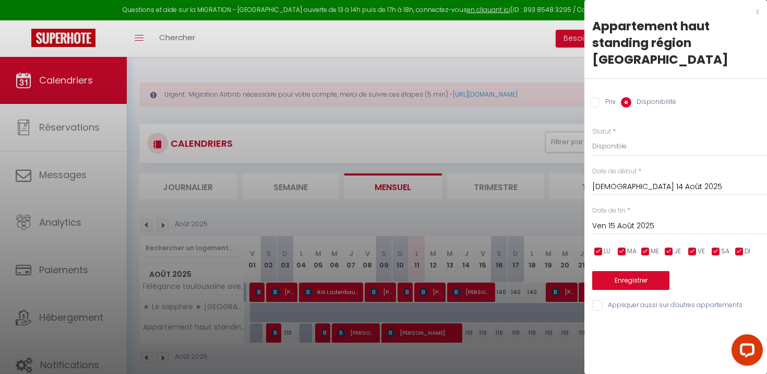
click at [481, 341] on div at bounding box center [383, 187] width 767 height 374
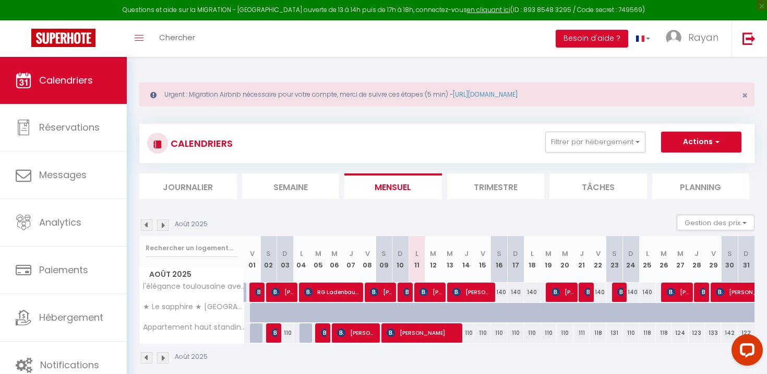
click at [466, 334] on div "110" at bounding box center [466, 332] width 17 height 19
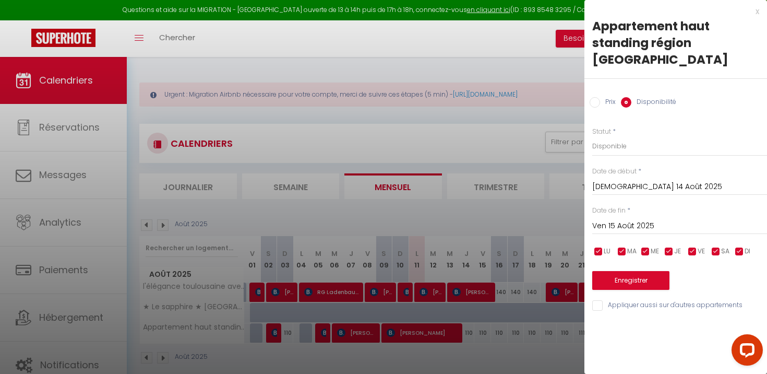
click at [628, 216] on div "Ven 15 Août 2025 < Août 2025 > Dim Lun Mar Mer Jeu Ven Sam 1 2 3 4 5 6 7 8 9 10…" at bounding box center [679, 225] width 175 height 19
click at [627, 219] on input "Ven 15 Août 2025" at bounding box center [679, 226] width 175 height 14
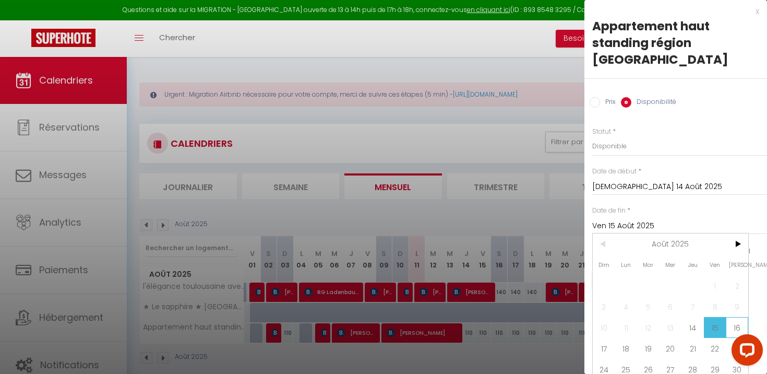
click at [746, 317] on span "16" at bounding box center [737, 327] width 22 height 21
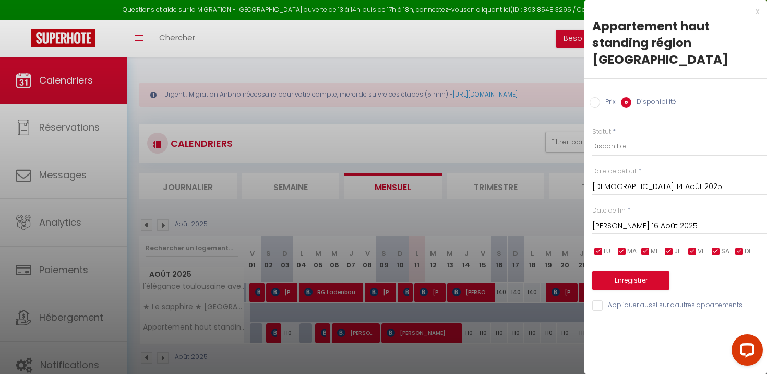
click at [496, 255] on div at bounding box center [383, 187] width 767 height 374
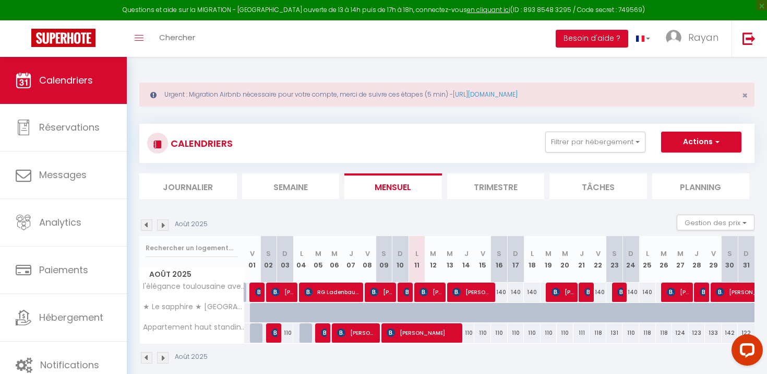
click at [468, 332] on div "110" at bounding box center [466, 332] width 17 height 19
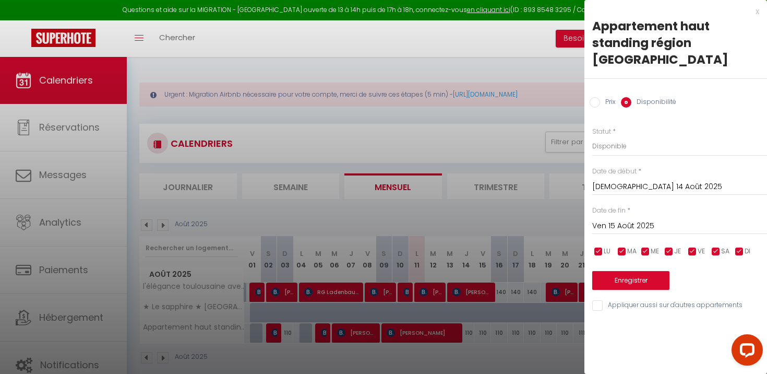
click at [637, 219] on input "Ven 15 Août 2025" at bounding box center [679, 226] width 175 height 14
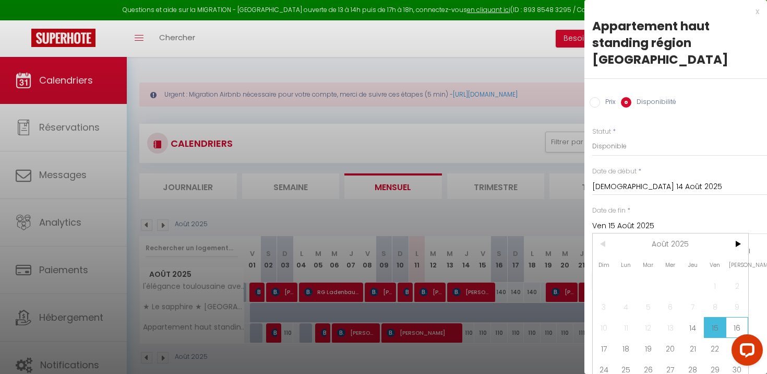
click at [745, 317] on span "16" at bounding box center [737, 327] width 22 height 21
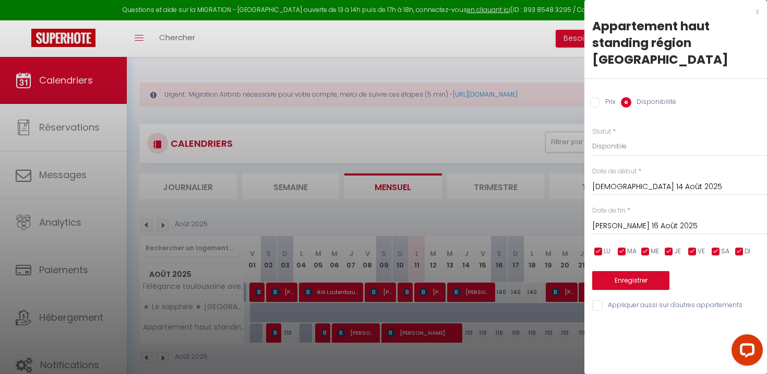
click at [544, 245] on div at bounding box center [383, 187] width 767 height 374
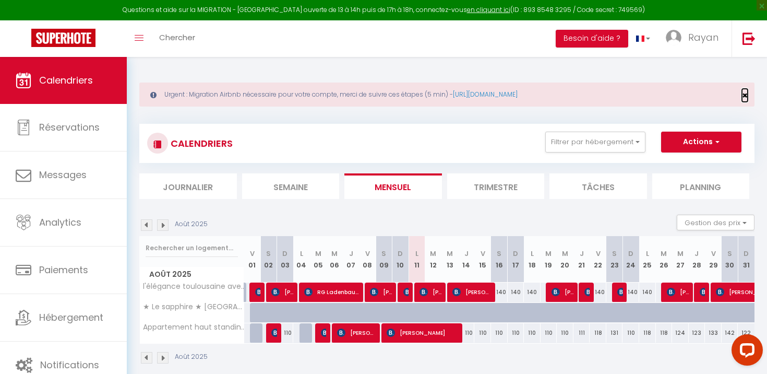
click at [746, 98] on span "×" at bounding box center [745, 95] width 6 height 13
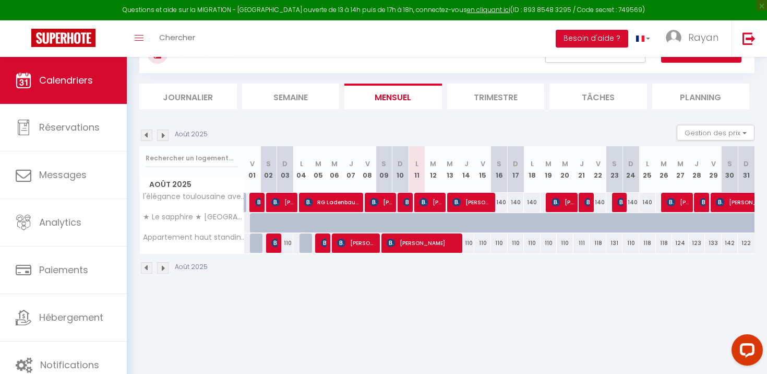
scroll to position [57, 0]
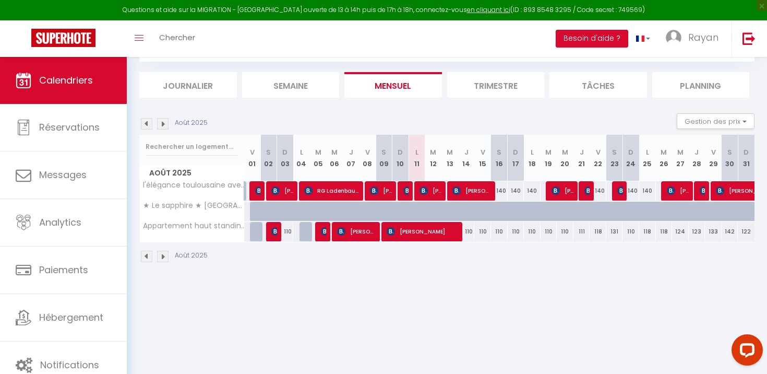
click at [469, 226] on div "110" at bounding box center [466, 231] width 17 height 19
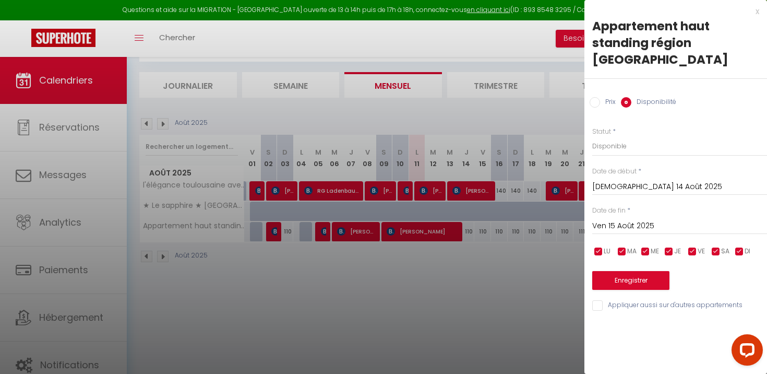
click at [635, 180] on div "Prix * 110 Statut * Disponible Indisponible Date de début * Jeu 14 Août 2025 < …" at bounding box center [675, 213] width 183 height 198
click at [634, 206] on div "Date de fin * Ven 15 Août 2025 < Août 2025 > Dim Lun Mar Mer Jeu Ven Sam 1 2 3 …" at bounding box center [679, 220] width 175 height 29
click at [634, 219] on input "Ven 15 Août 2025" at bounding box center [679, 226] width 175 height 14
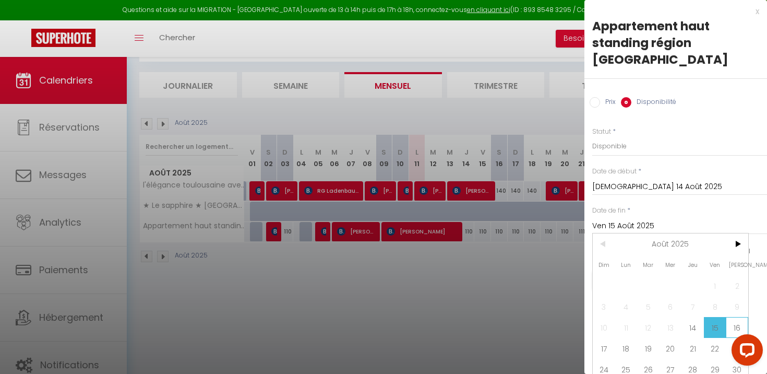
click at [743, 317] on span "16" at bounding box center [737, 327] width 22 height 21
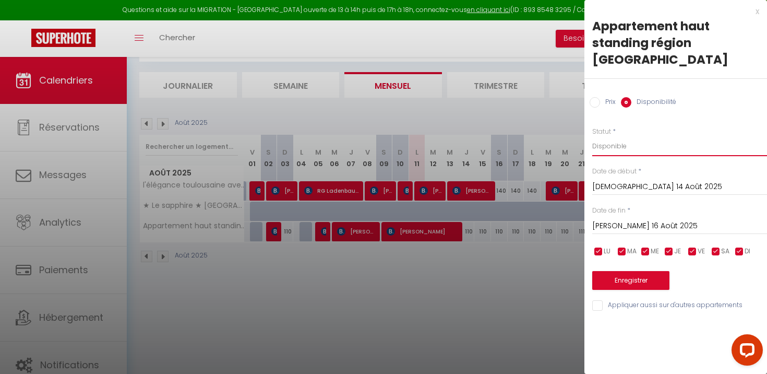
click at [634, 136] on select "Disponible Indisponible" at bounding box center [679, 146] width 175 height 20
click at [592, 136] on select "Disponible Indisponible" at bounding box center [679, 146] width 175 height 20
click at [655, 271] on button "Enregistrer" at bounding box center [630, 280] width 77 height 19
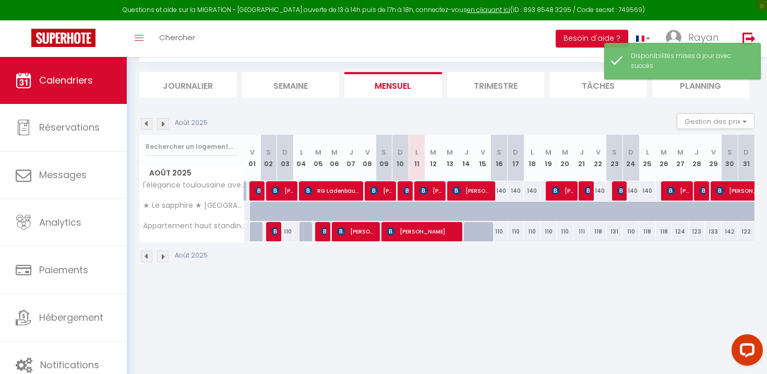
click at [500, 231] on div "110" at bounding box center [499, 231] width 17 height 19
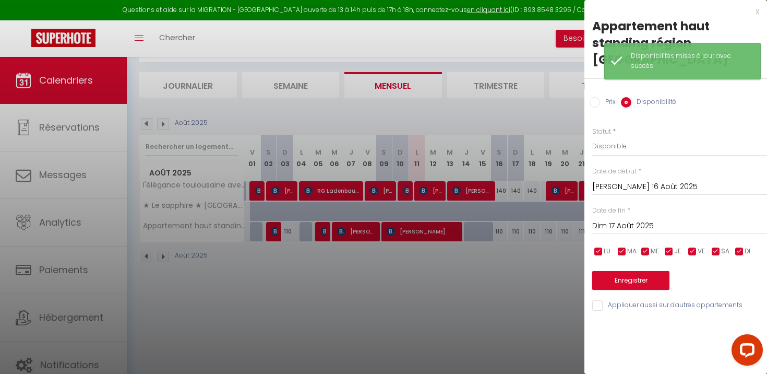
click at [503, 124] on div at bounding box center [383, 187] width 767 height 374
